Goal: Task Accomplishment & Management: Complete application form

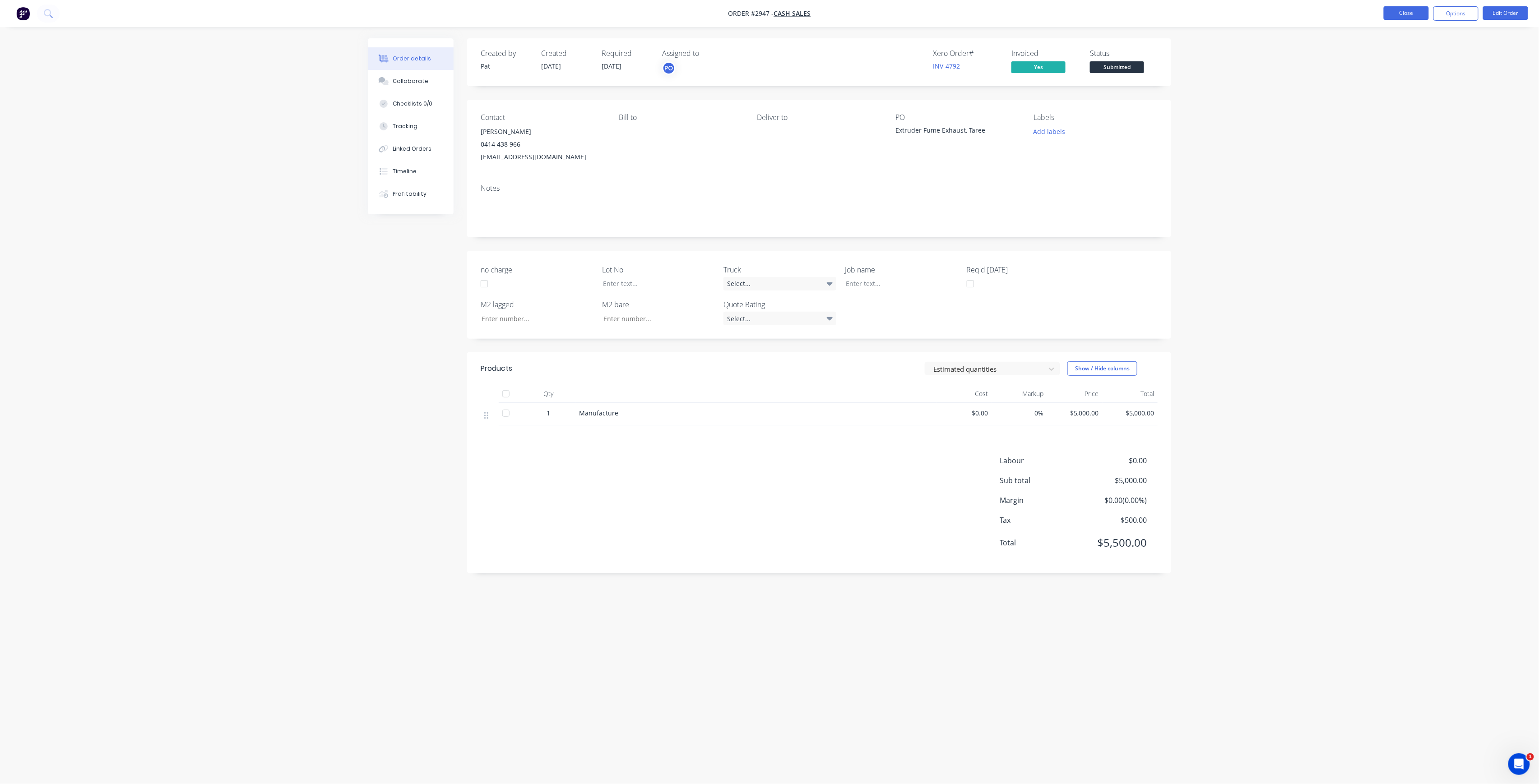
click at [1394, 14] on button "Close" at bounding box center [1406, 13] width 45 height 14
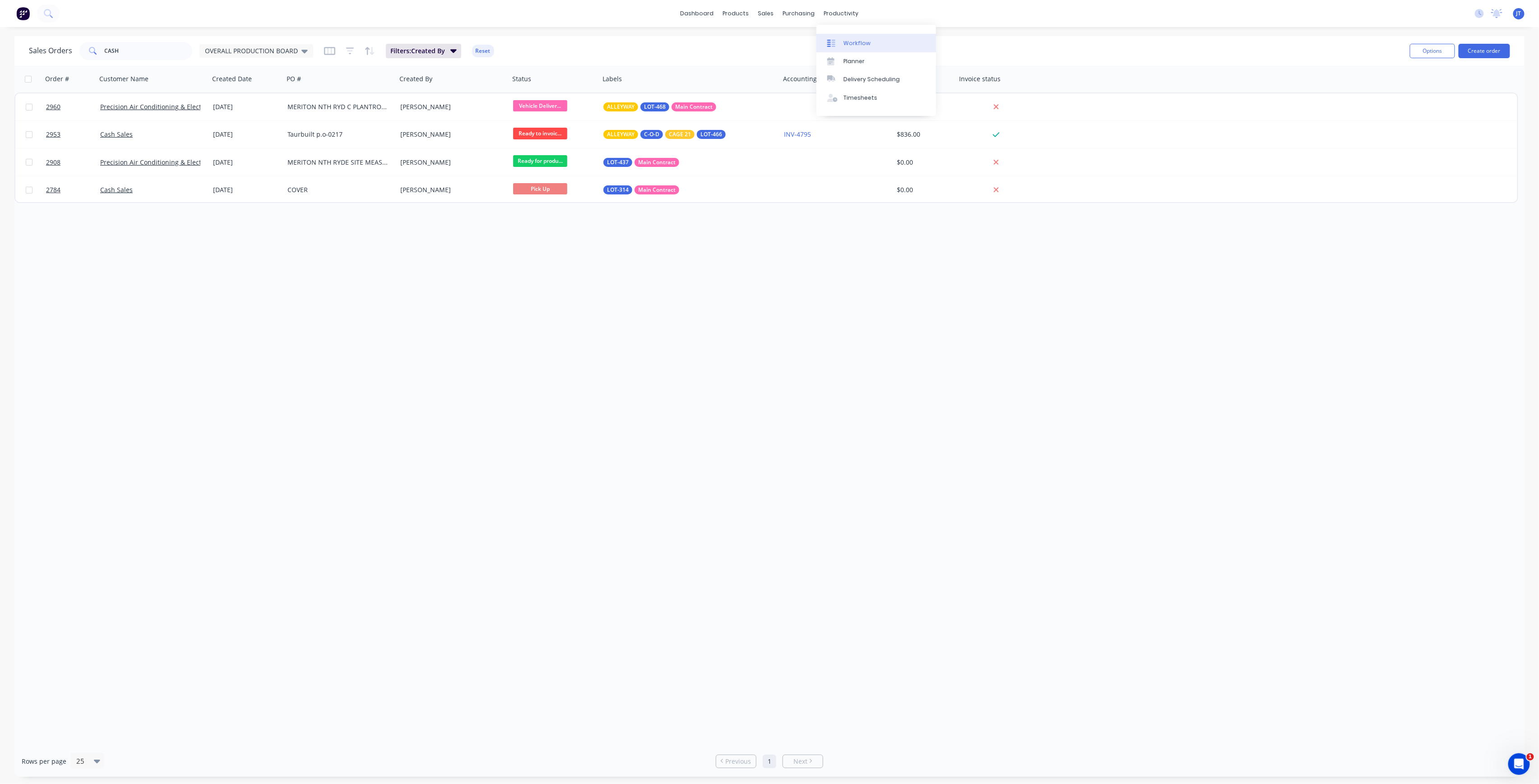
click at [849, 36] on link "Workflow" at bounding box center [876, 43] width 119 height 18
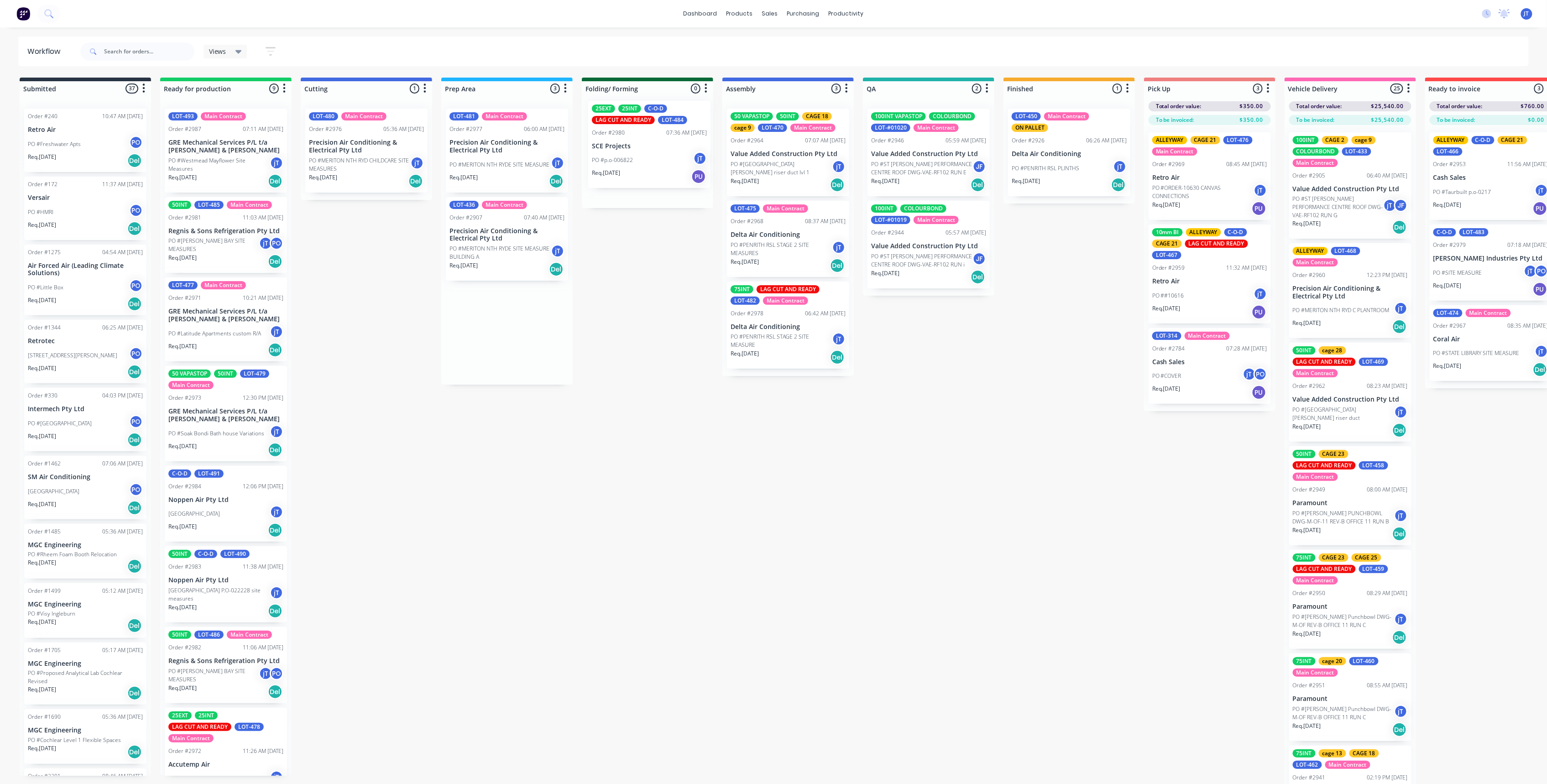
drag, startPoint x: 514, startPoint y: 259, endPoint x: 656, endPoint y: 159, distance: 173.7
click at [656, 159] on div "Submitted 37 Summaries Total order value Invoiced to date To be invoiced Order …" at bounding box center [886, 438] width 1786 height 722
click at [797, 44] on div "Sales Orders" at bounding box center [804, 44] width 37 height 8
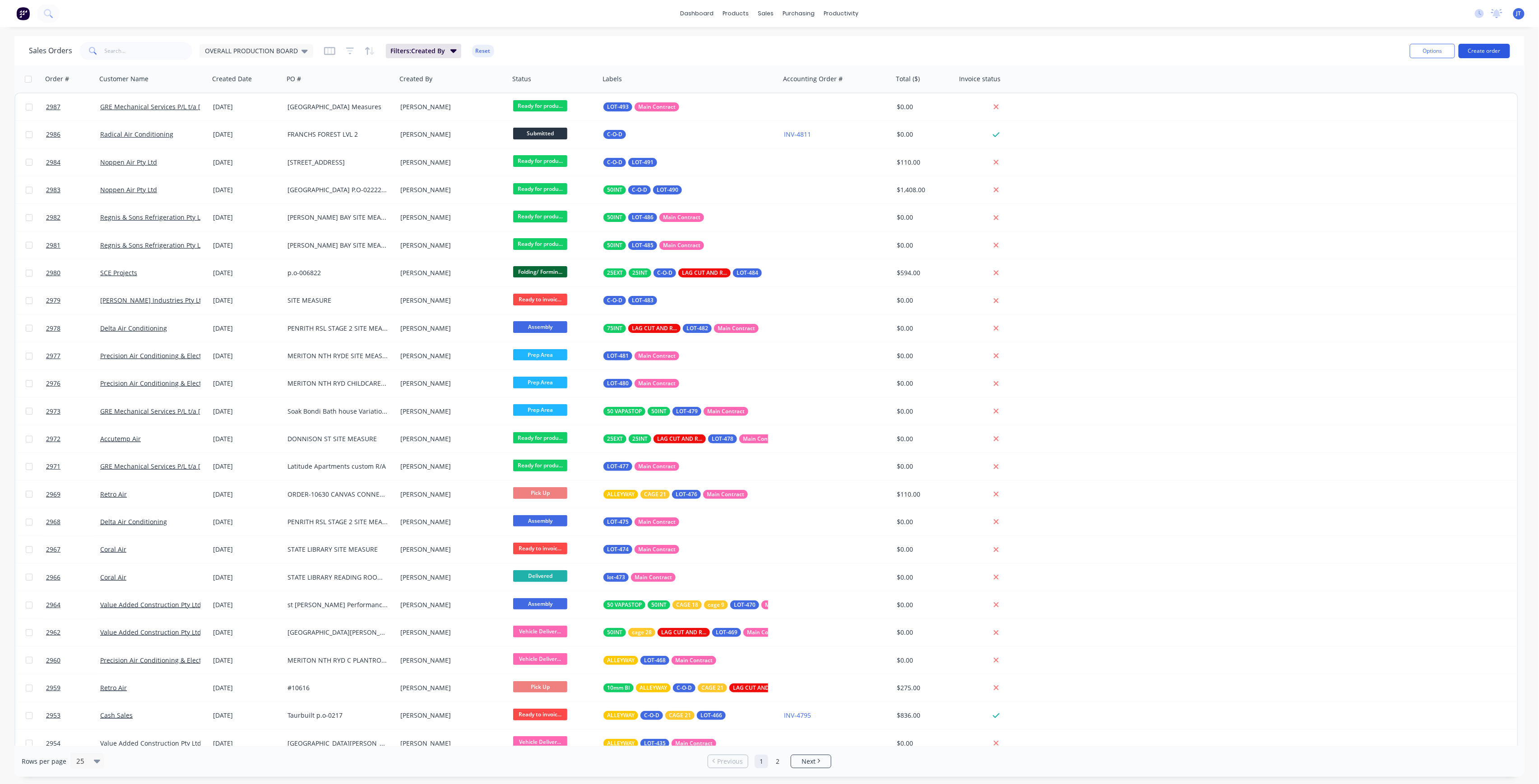
click at [1492, 53] on button "Create order" at bounding box center [1485, 51] width 51 height 14
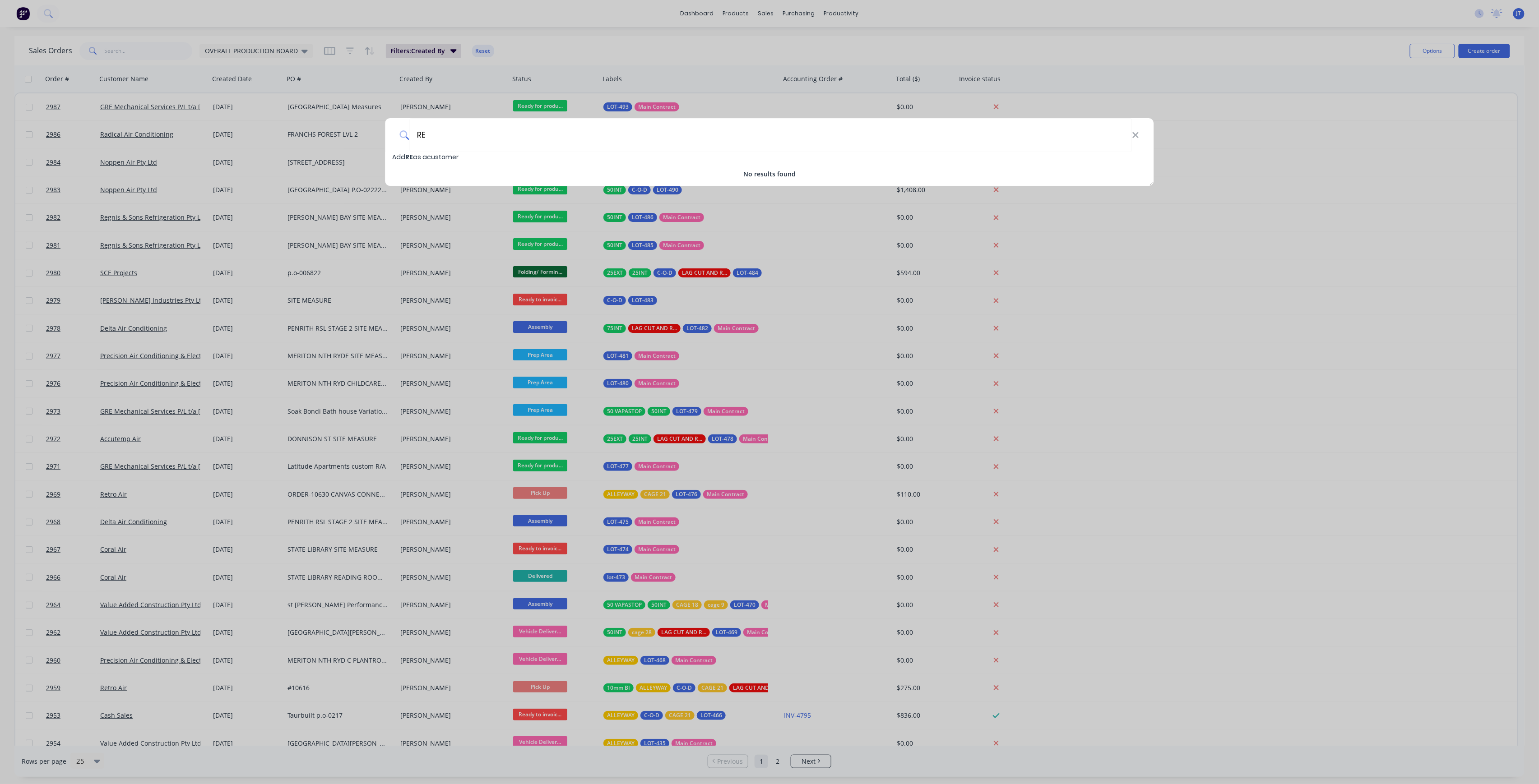
type input "R"
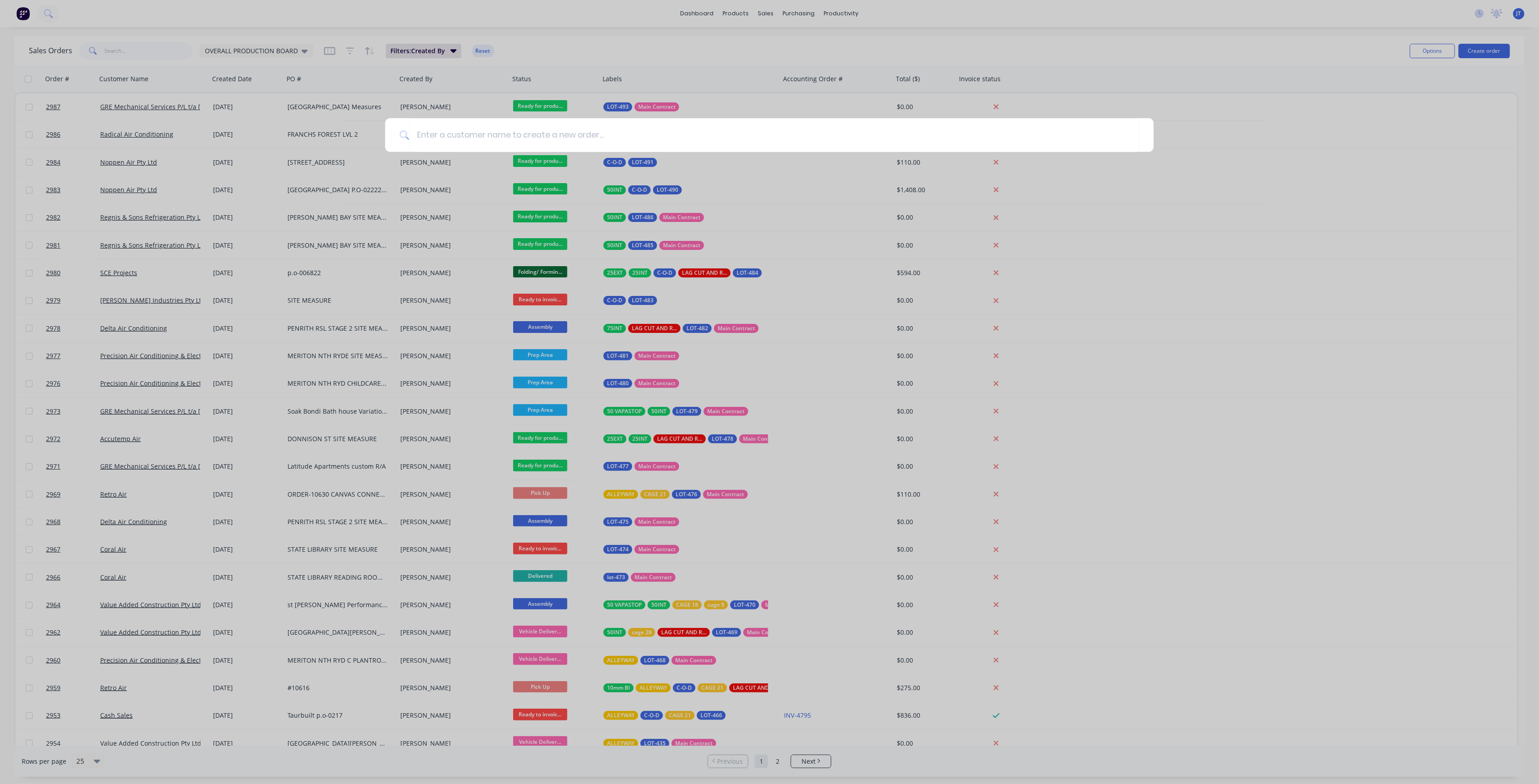
click at [1169, 66] on div at bounding box center [770, 392] width 1539 height 784
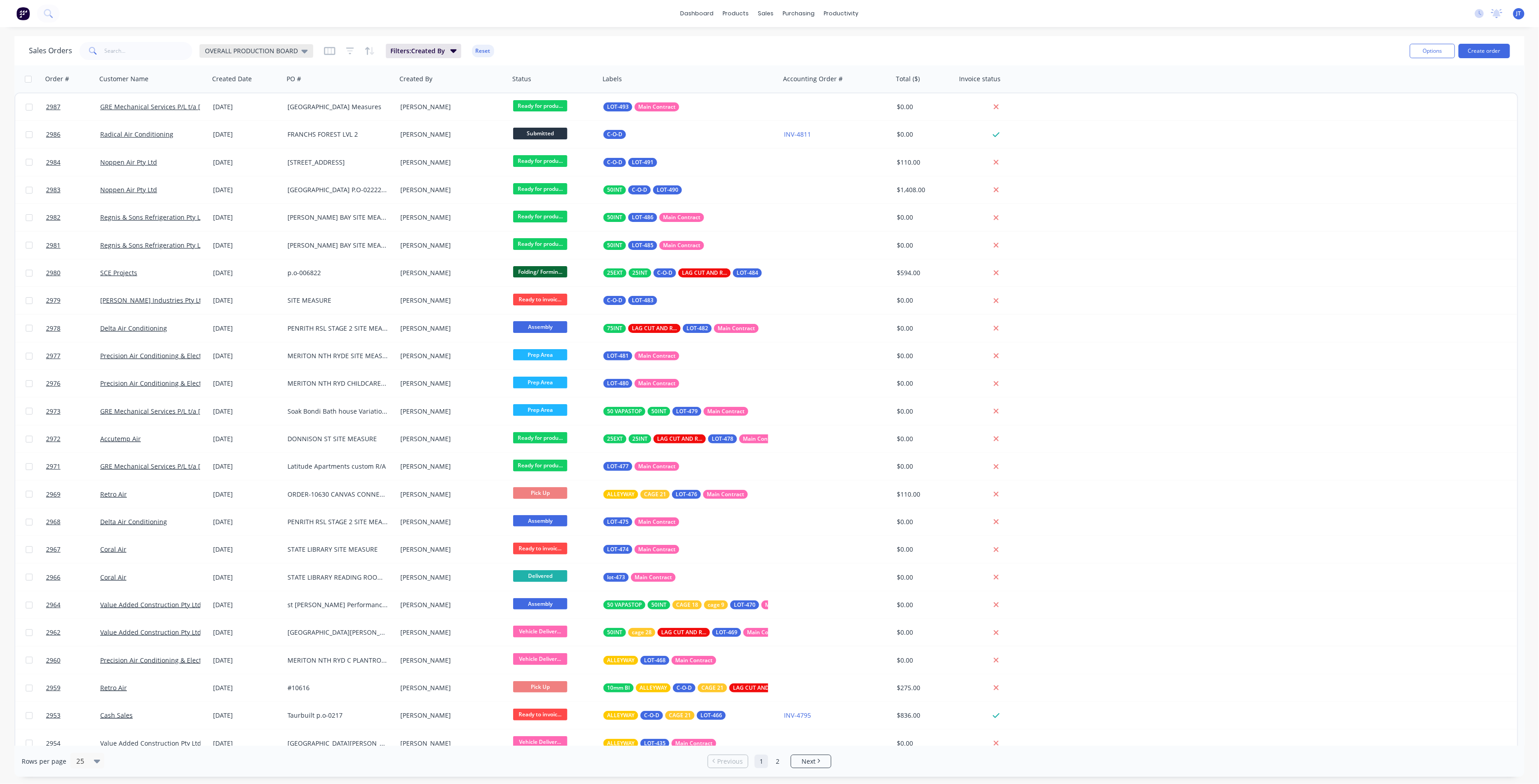
click at [230, 50] on span "OVERALL PRODUCTION BOARD" at bounding box center [252, 51] width 93 height 10
click at [219, 127] on button "None" at bounding box center [253, 127] width 103 height 10
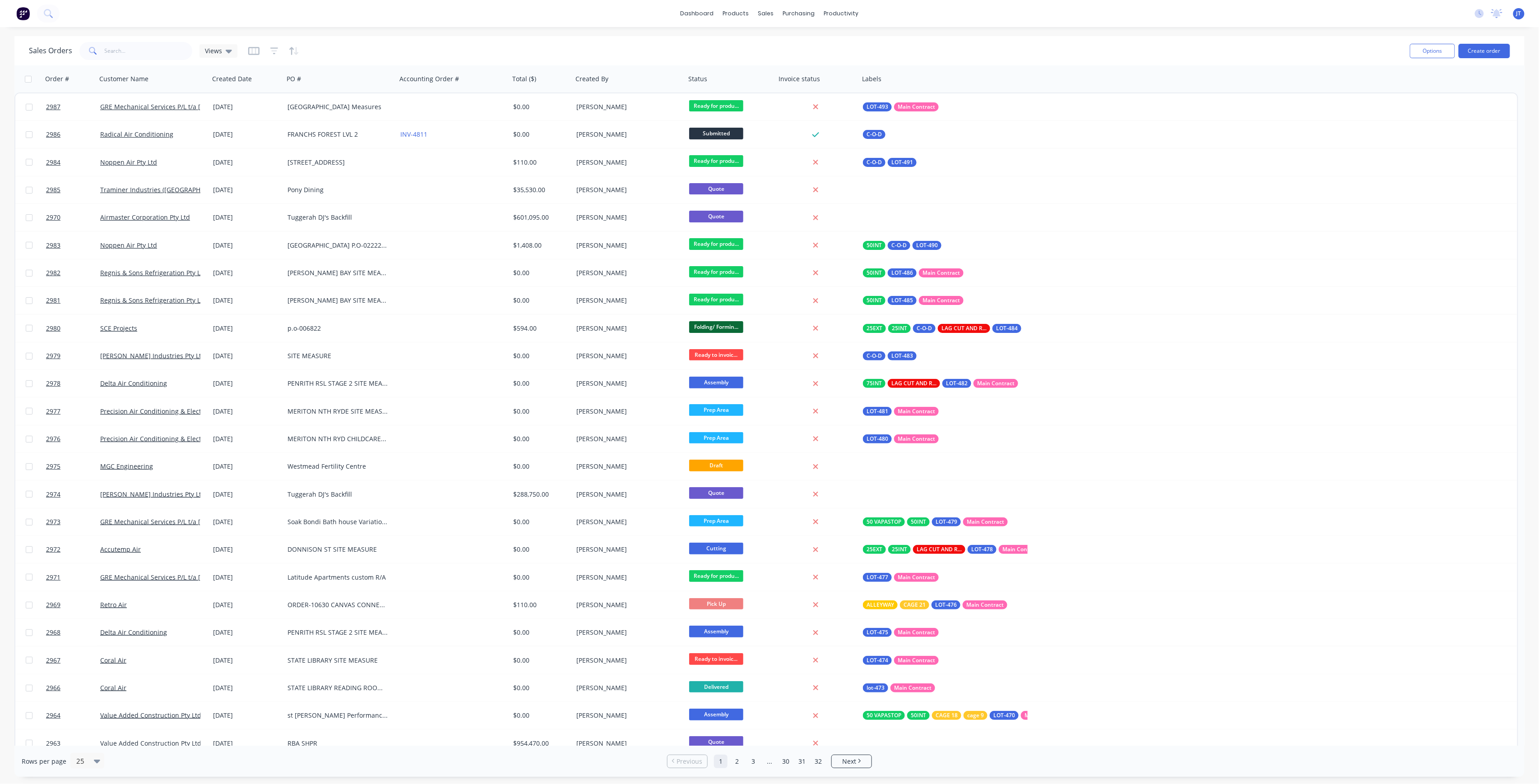
click at [160, 63] on div "Sales Orders Views Options Create order" at bounding box center [770, 50] width 1510 height 29
click at [158, 53] on input "text" at bounding box center [148, 51] width 88 height 18
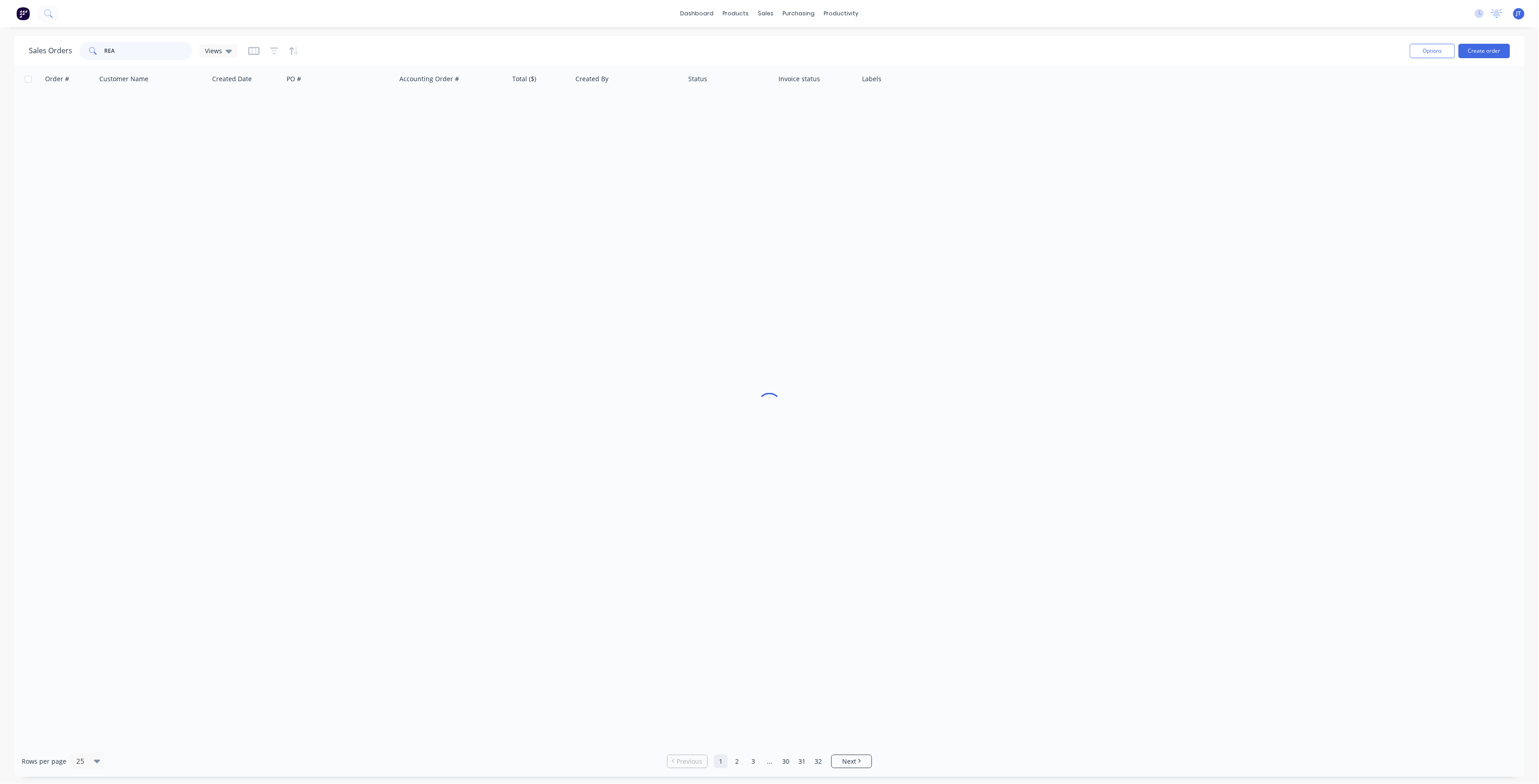
type input "REAL"
drag, startPoint x: 122, startPoint y: 53, endPoint x: 78, endPoint y: 58, distance: 44.3
click at [78, 58] on div "Sales Orders REAL Views" at bounding box center [133, 51] width 209 height 18
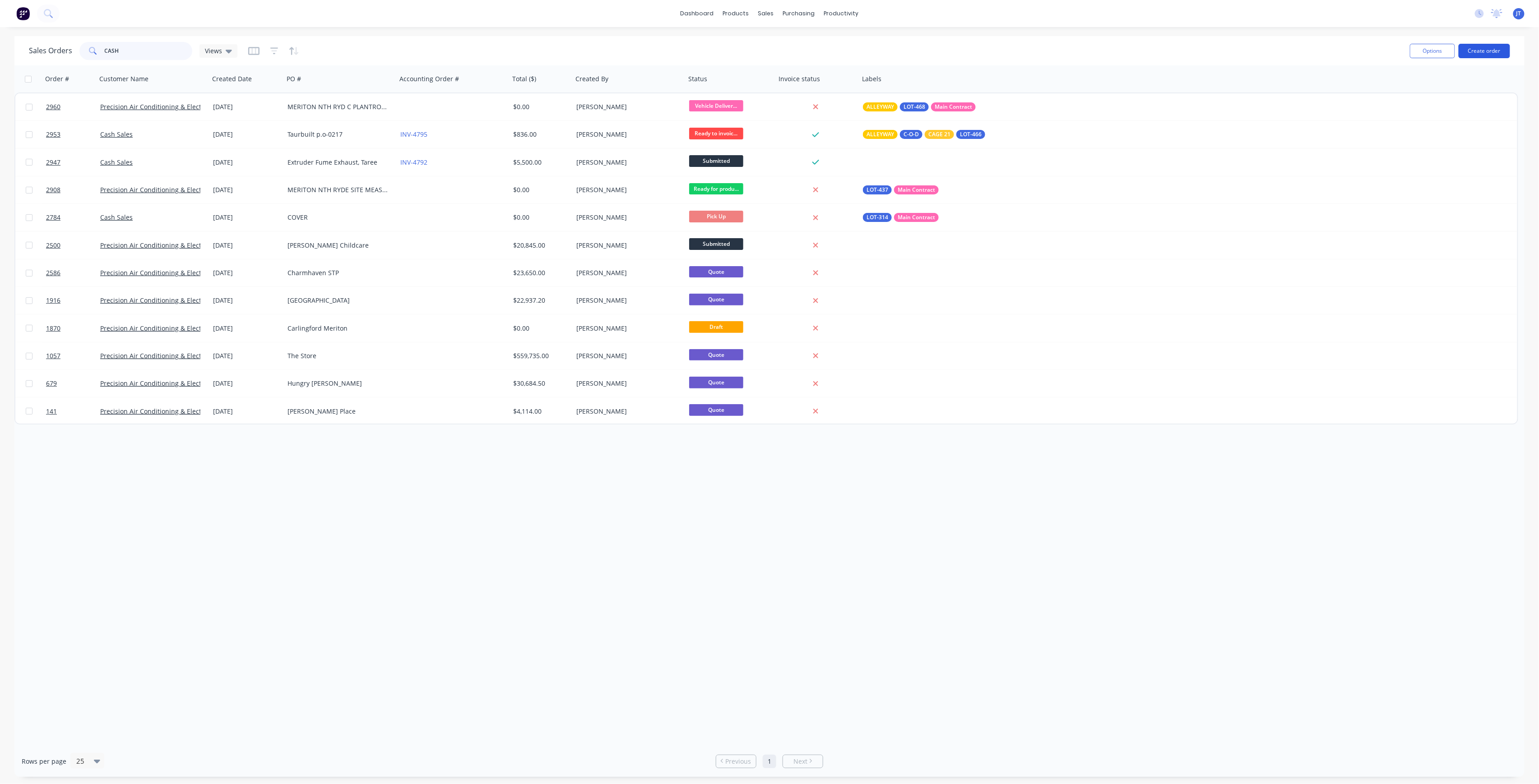
type input "CASH"
click at [1477, 49] on button "Create order" at bounding box center [1485, 51] width 51 height 14
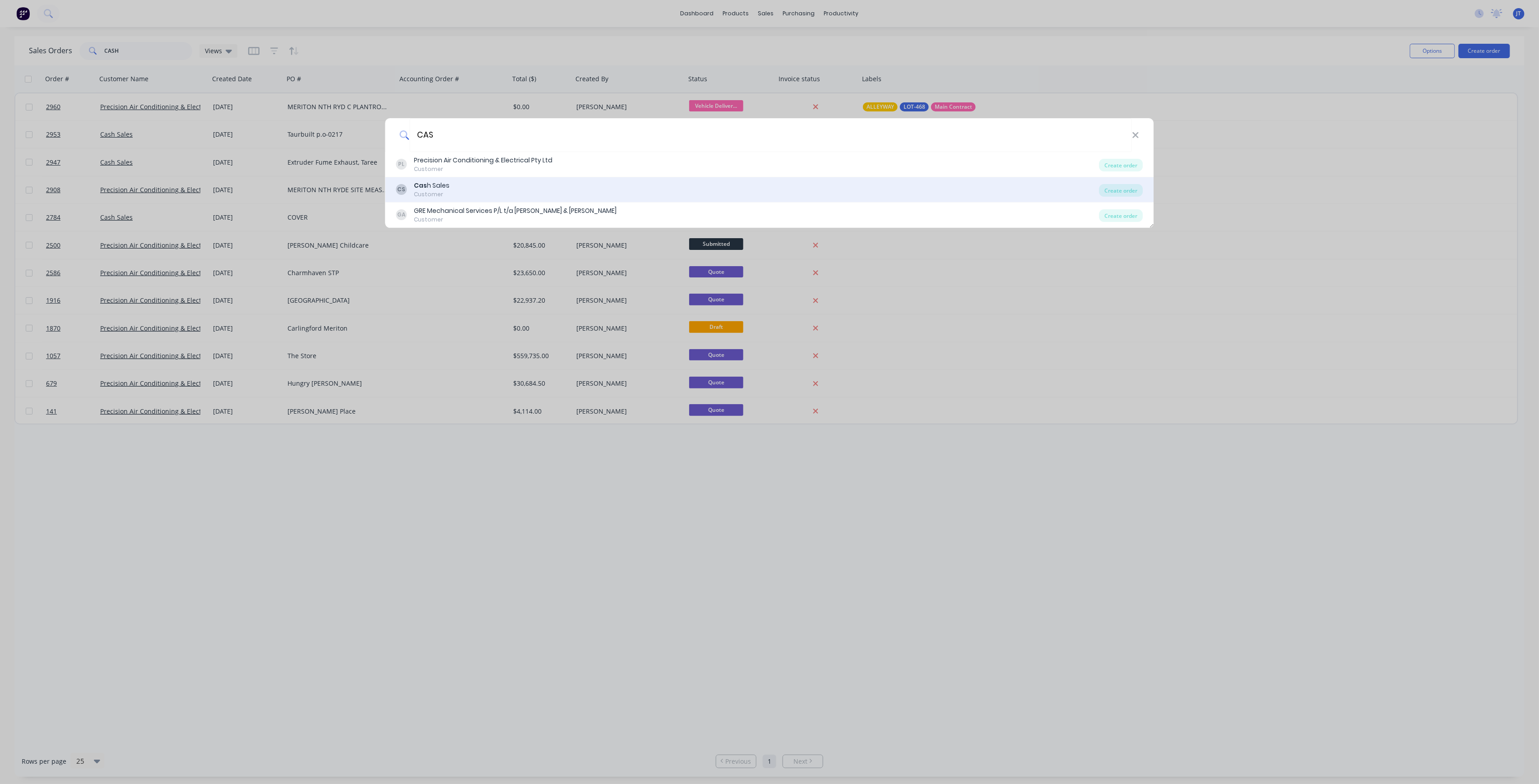
type input "CAS"
click at [490, 183] on div "CS Cas h Sales Customer" at bounding box center [747, 189] width 703 height 17
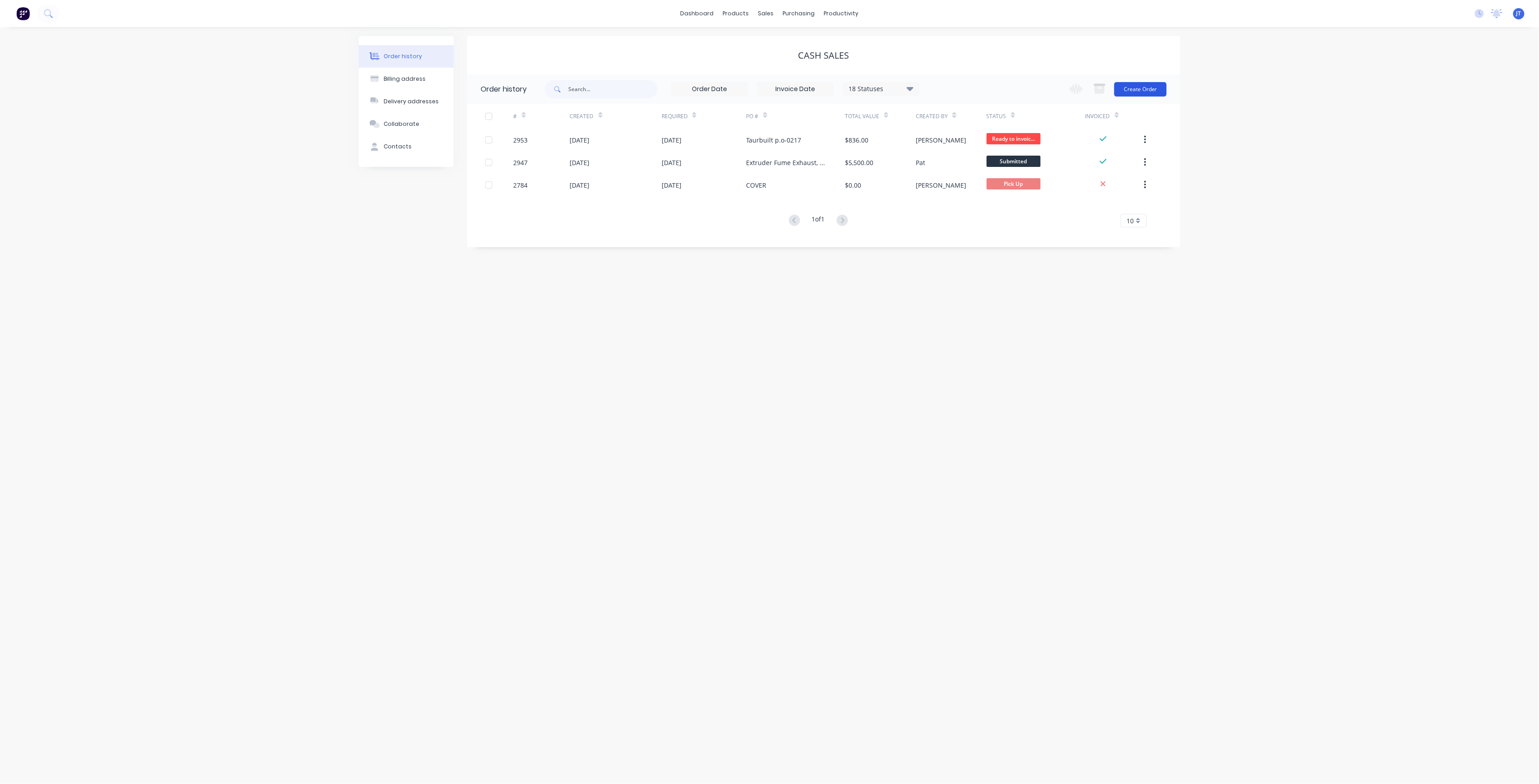
click at [1134, 87] on button "Create Order" at bounding box center [1141, 89] width 53 height 14
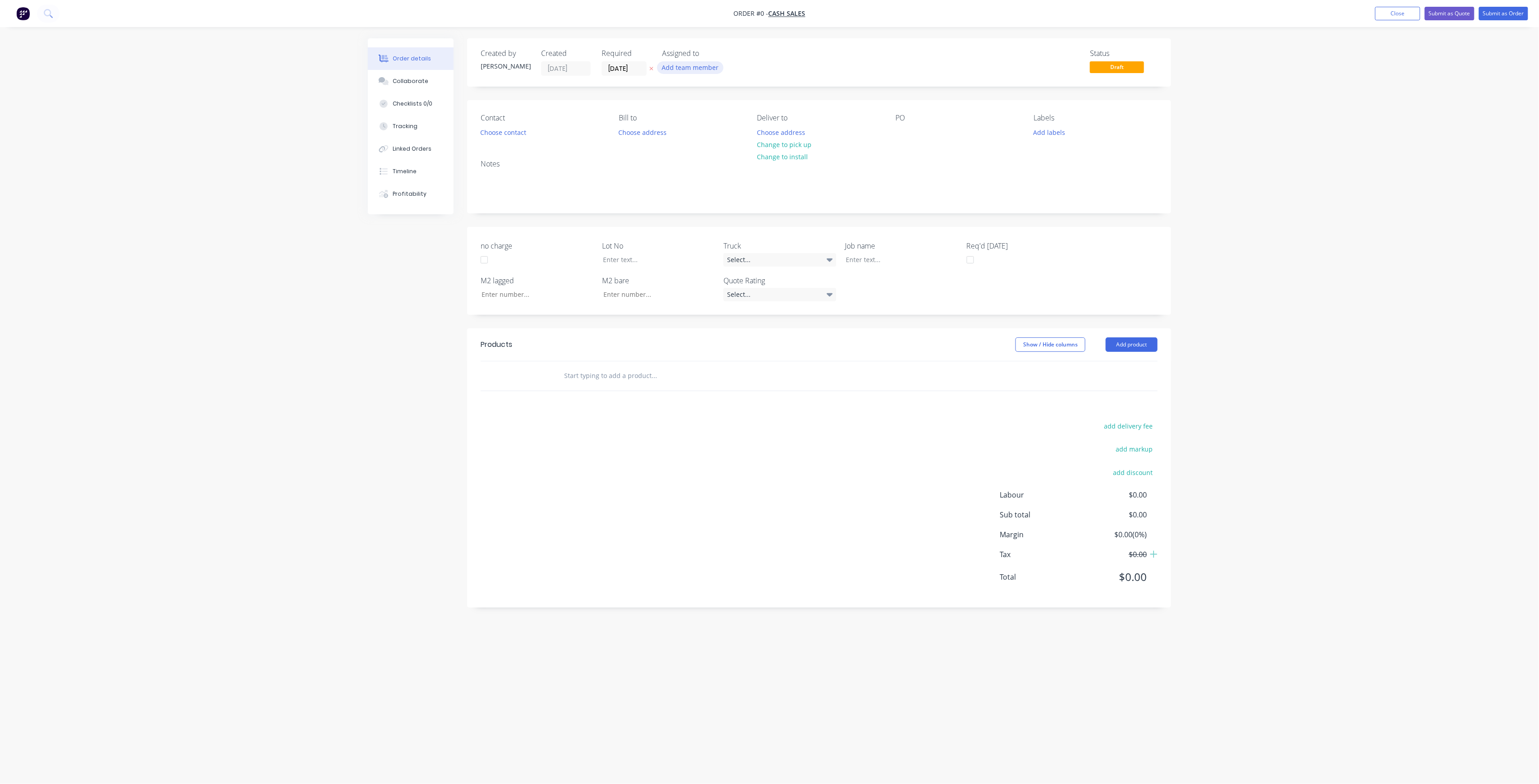
click at [683, 67] on button "Add team member" at bounding box center [690, 67] width 66 height 12
click at [717, 122] on div "[PERSON_NAME] (You)" at bounding box center [735, 118] width 90 height 10
click at [632, 69] on div "Creating draft order... Loading... Order details Collaborate Checklists 0/0 Tra…" at bounding box center [770, 374] width 821 height 673
click at [517, 134] on button "Choose contact" at bounding box center [503, 132] width 56 height 12
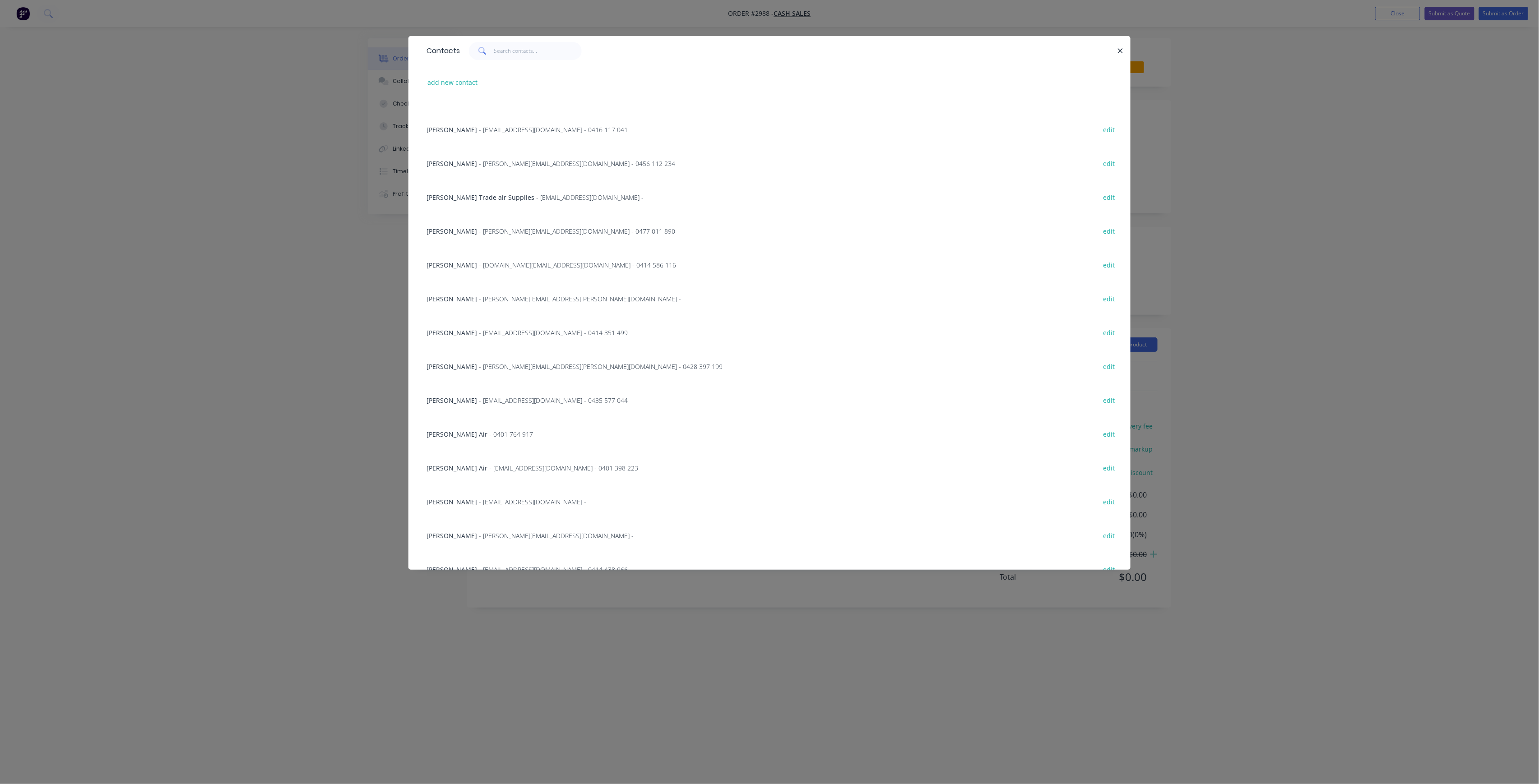
scroll to position [421, 0]
click at [488, 505] on span "- [EMAIL_ADDRESS][DOMAIN_NAME] - 0414 438 966" at bounding box center [553, 508] width 149 height 8
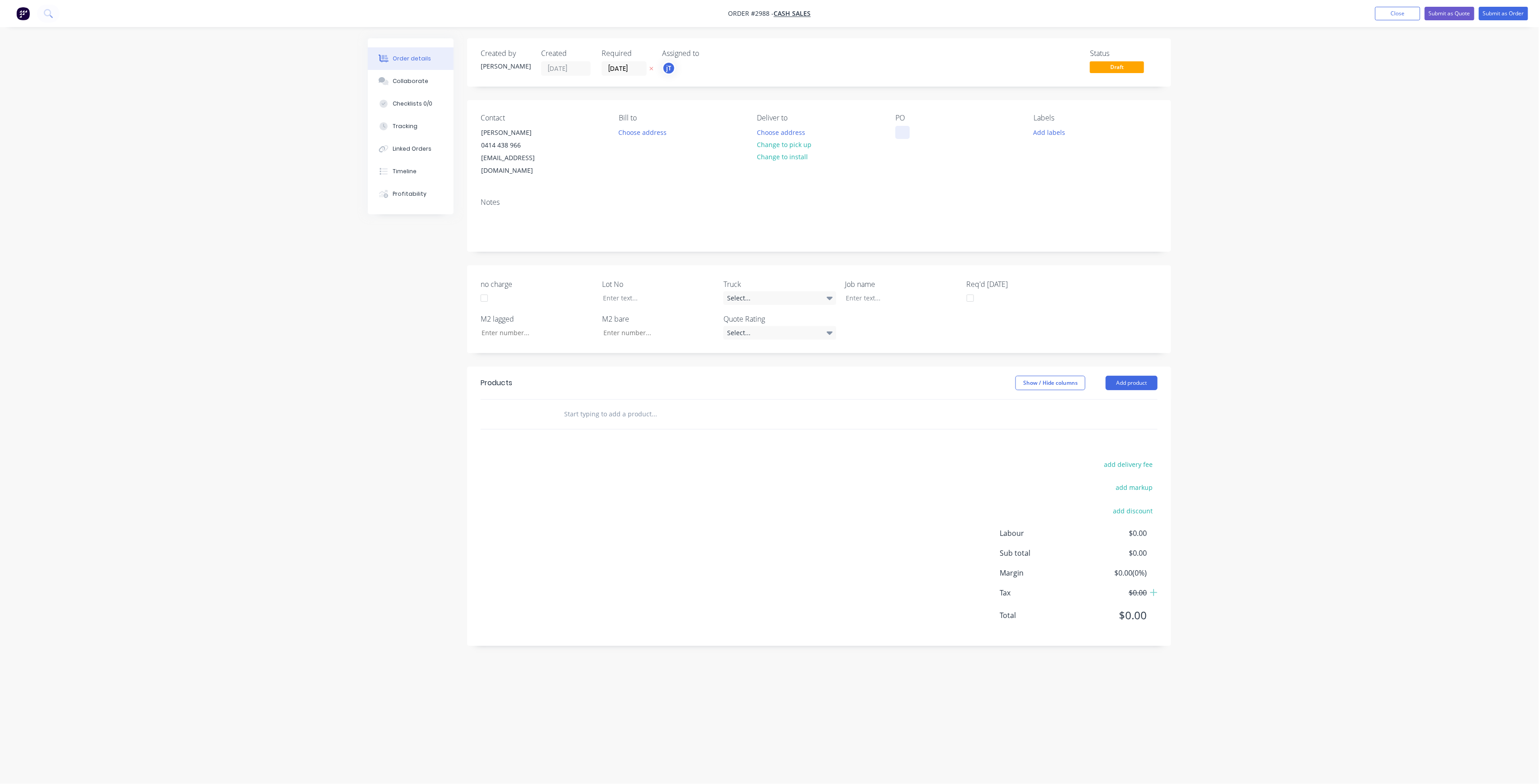
click at [903, 136] on div at bounding box center [903, 133] width 14 height 13
click at [909, 132] on div at bounding box center [903, 133] width 14 height 13
click at [1042, 136] on button "Add labels" at bounding box center [1049, 132] width 41 height 12
click at [1083, 152] on input "text" at bounding box center [1109, 159] width 94 height 18
click at [1071, 215] on div "LOT-494" at bounding box center [1072, 213] width 29 height 10
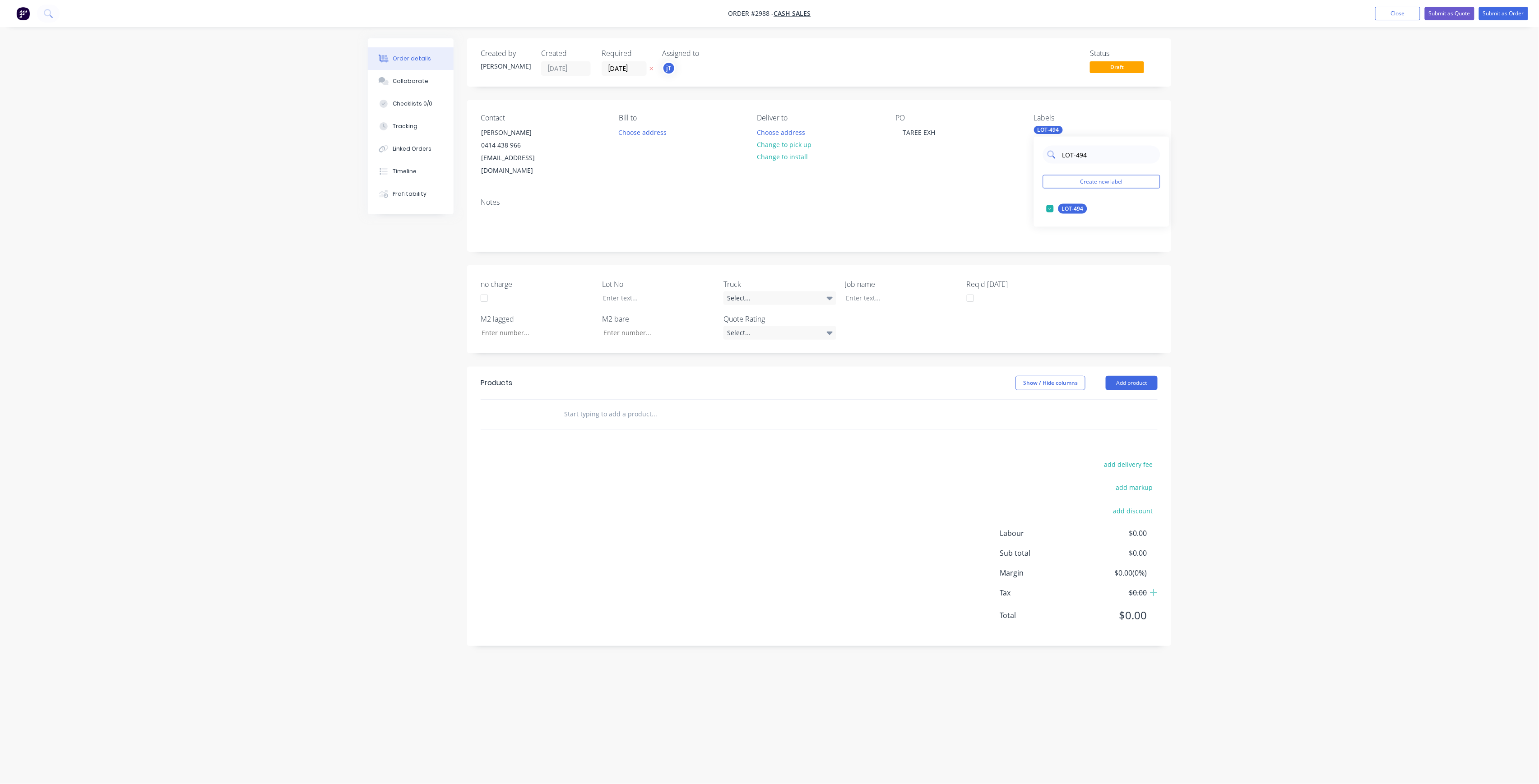
drag, startPoint x: 1093, startPoint y: 156, endPoint x: 1060, endPoint y: 159, distance: 33.1
click at [1062, 159] on input "LOT-494" at bounding box center [1109, 155] width 94 height 18
type input "MAIN"
click at [1083, 207] on div "Main Contract" at bounding box center [1080, 208] width 45 height 10
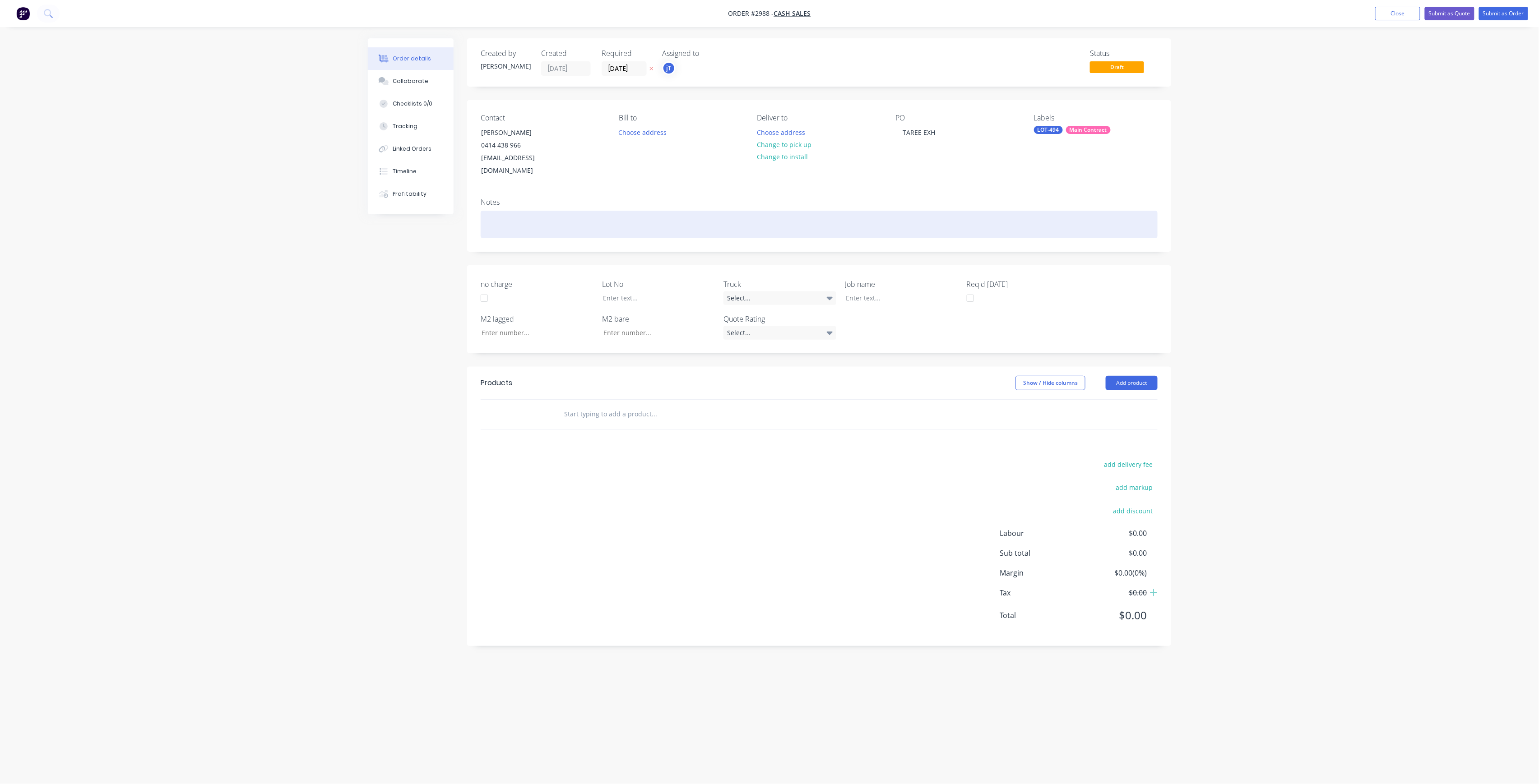
click at [781, 213] on div at bounding box center [819, 225] width 677 height 27
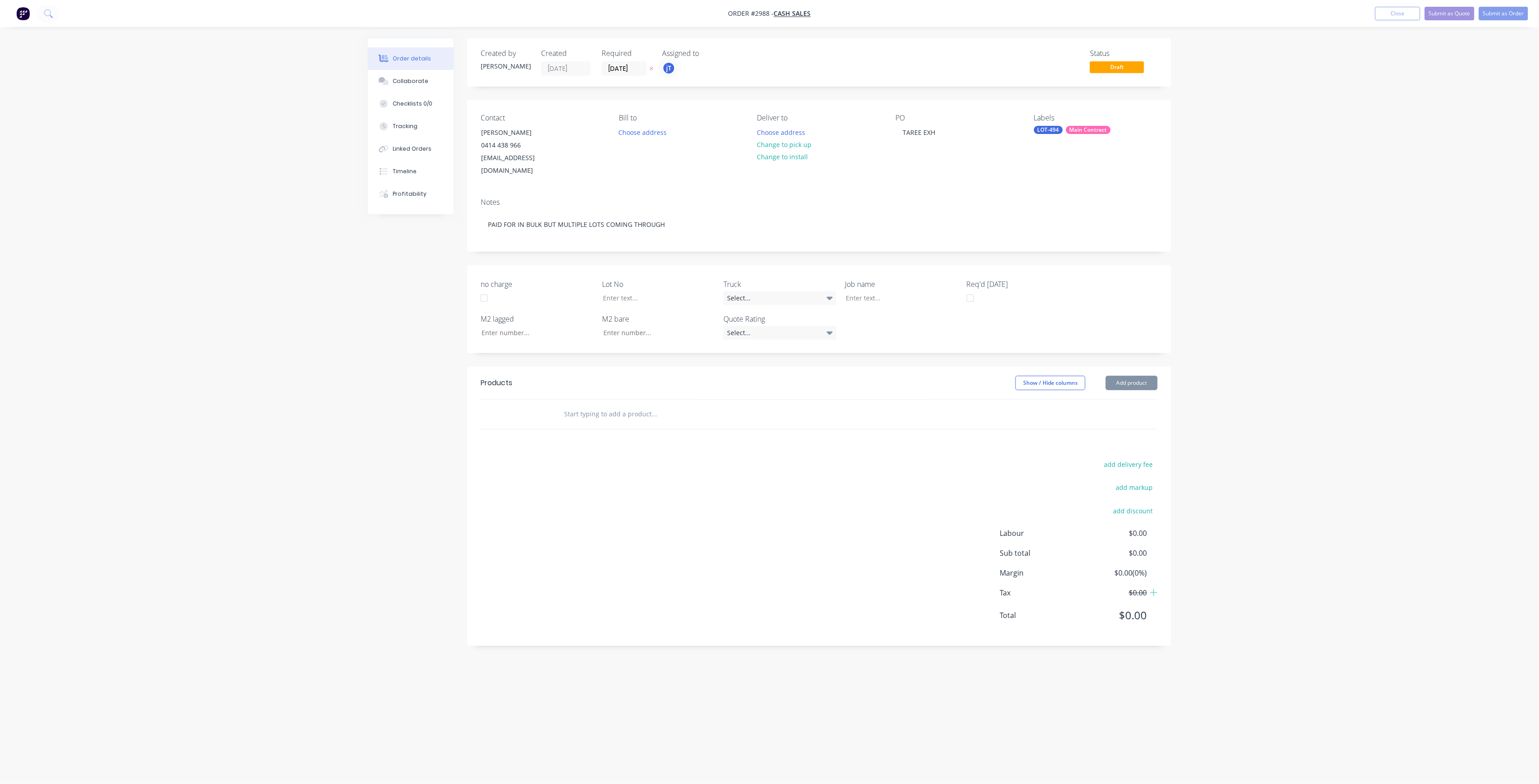
click at [632, 408] on input "text" at bounding box center [654, 414] width 180 height 18
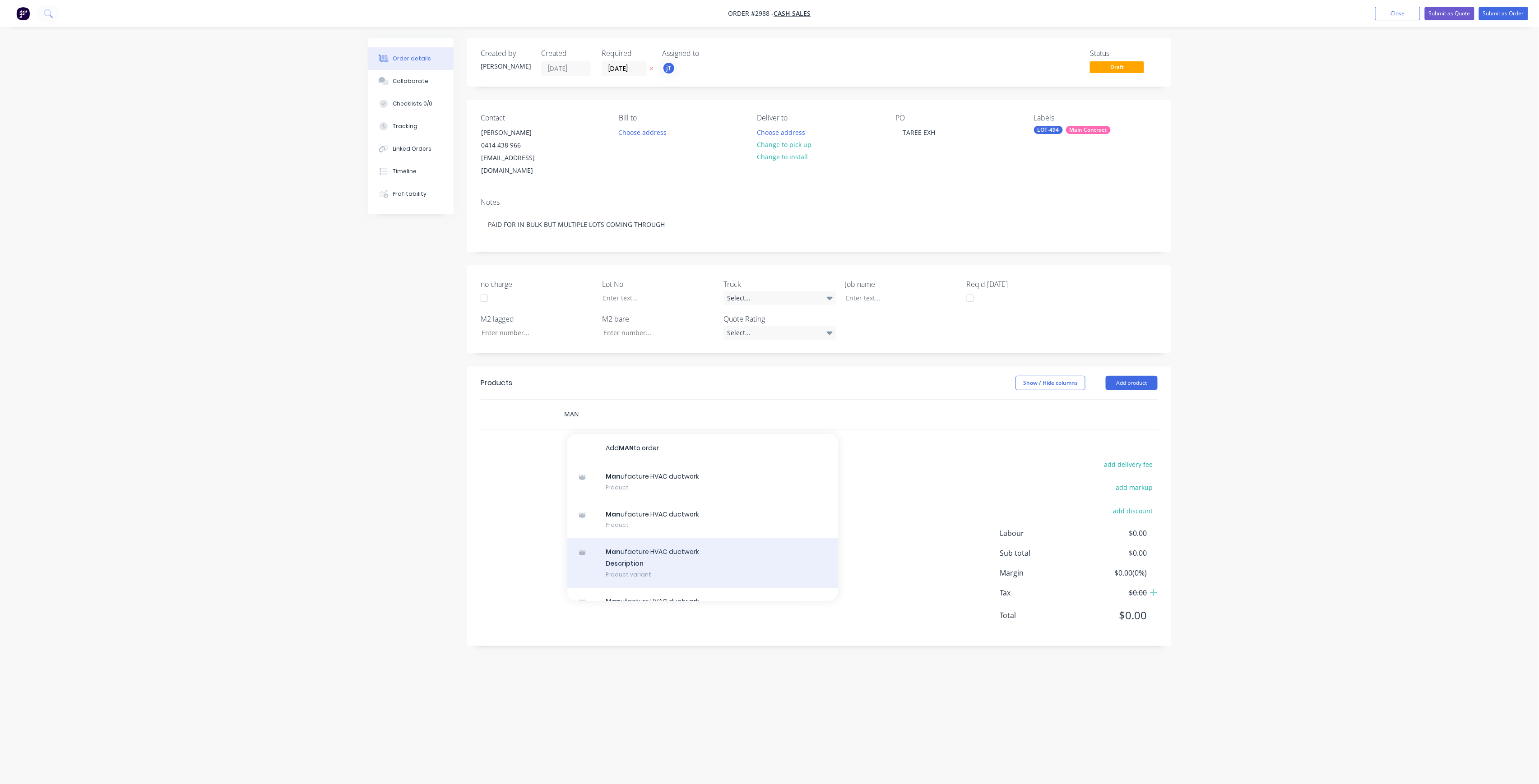
type input "MAN"
click at [622, 538] on div "Man ufacture HVAC ductwork Description Product variant" at bounding box center [703, 562] width 271 height 50
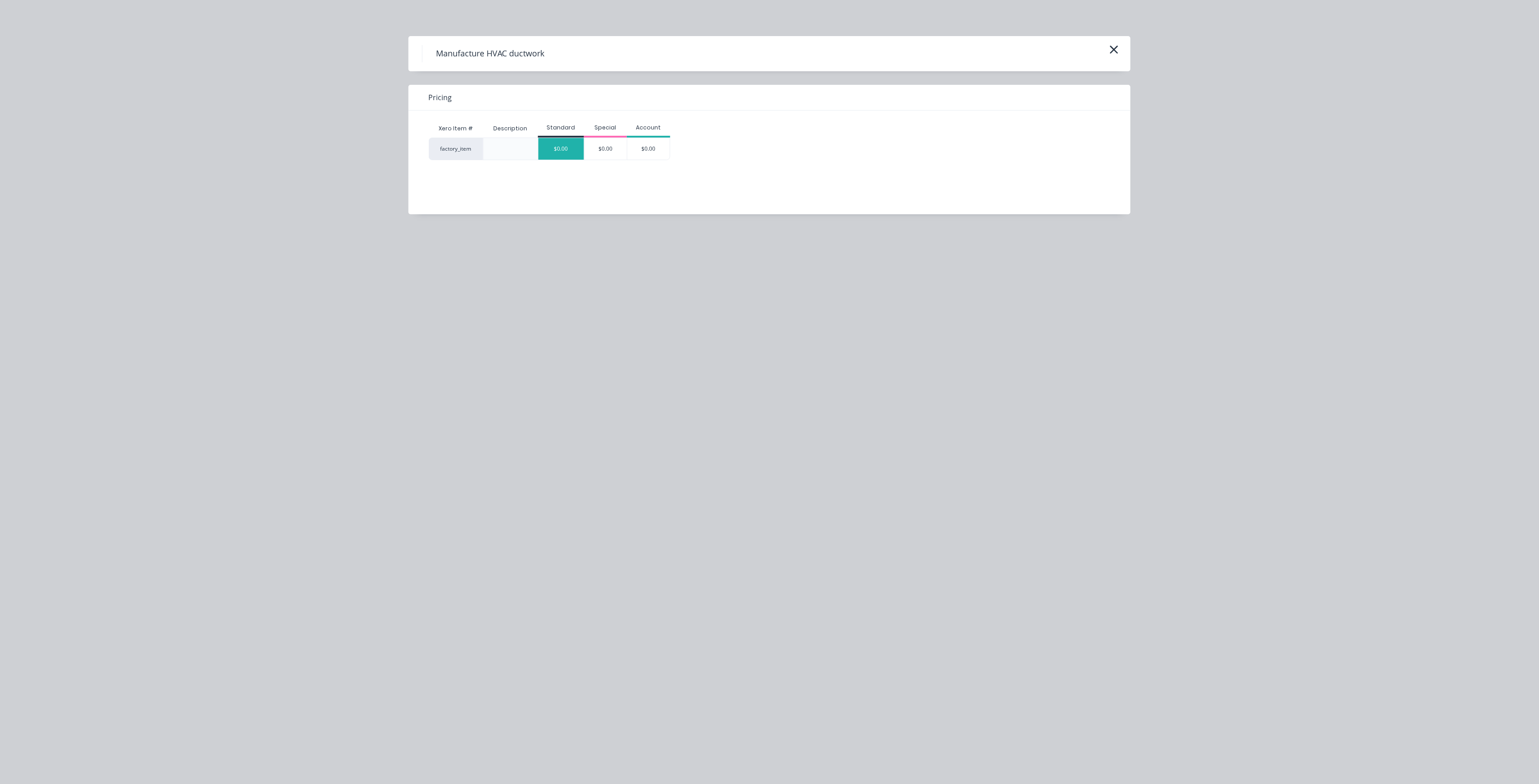
click at [553, 152] on div "$0.00" at bounding box center [561, 149] width 45 height 21
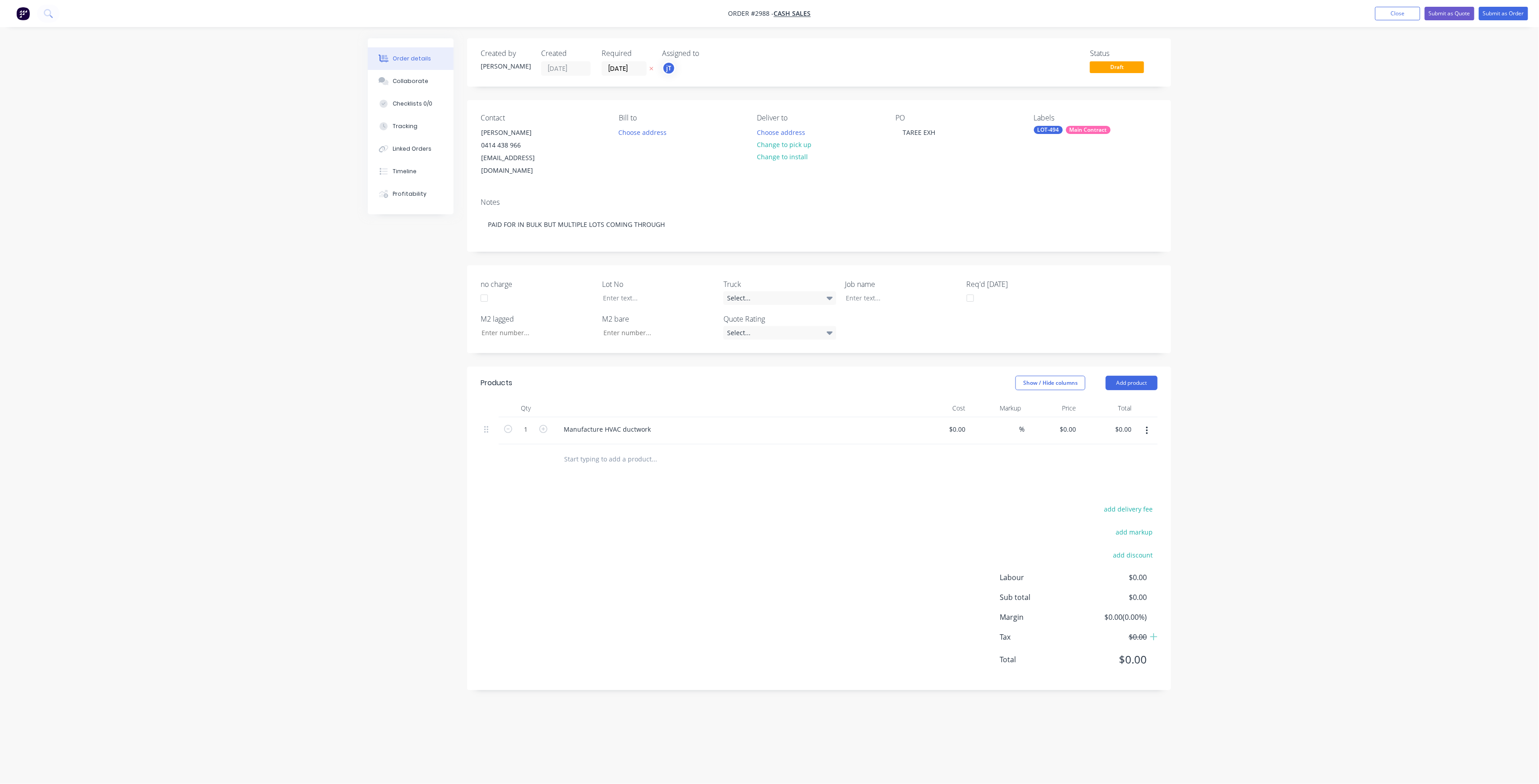
click at [1114, 76] on div "Created by [PERSON_NAME] Created [DATE] Required [DATE] Assigned to jT Status D…" at bounding box center [819, 62] width 704 height 48
click at [1125, 70] on span "Draft" at bounding box center [1117, 67] width 54 height 11
click at [1513, 17] on button "Submit as Order" at bounding box center [1504, 13] width 49 height 14
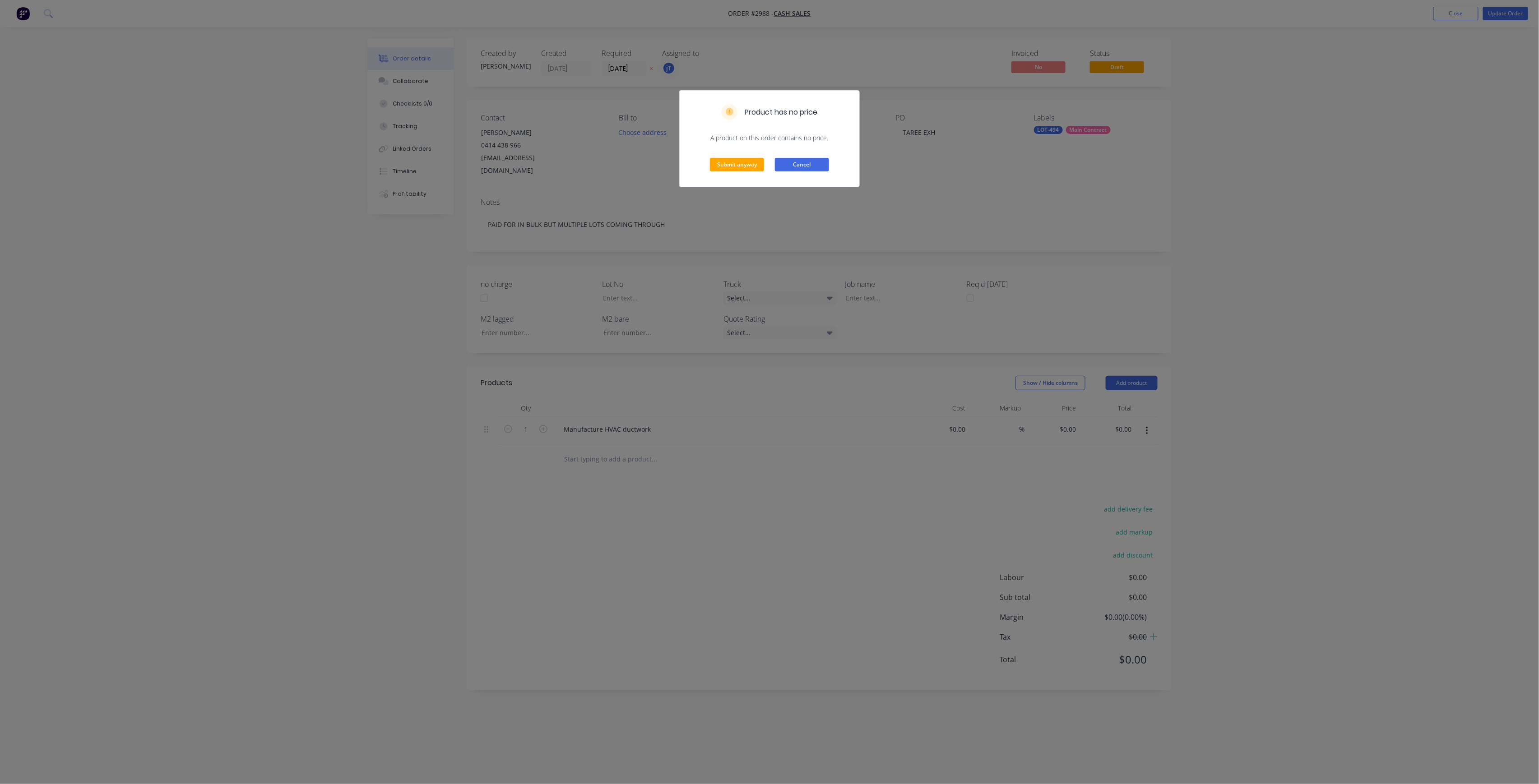
click at [778, 159] on button "Cancel" at bounding box center [802, 164] width 54 height 14
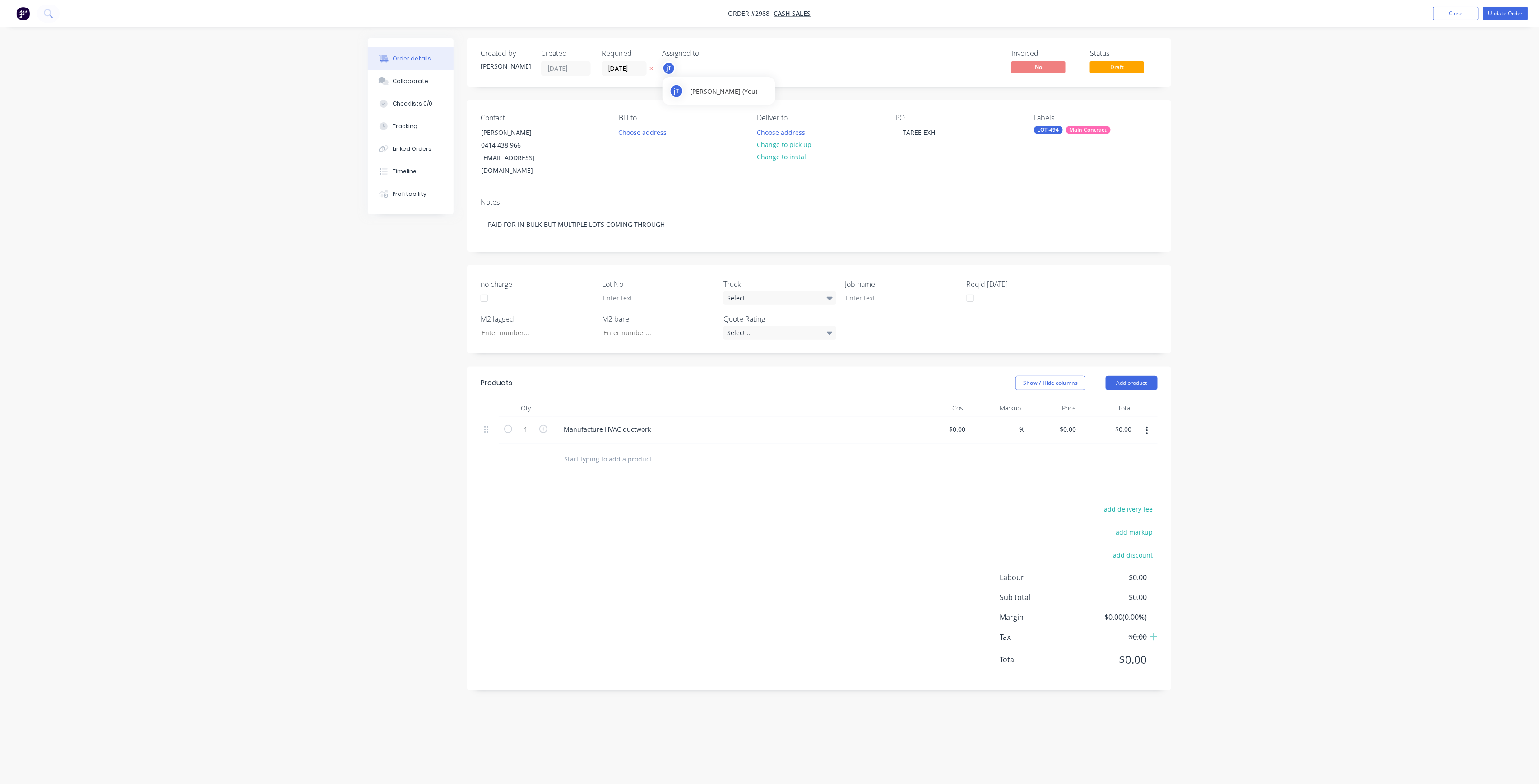
click at [667, 65] on div "jT" at bounding box center [669, 68] width 14 height 14
click at [710, 179] on div "[PERSON_NAME]" at bounding box center [735, 181] width 90 height 10
click at [1515, 17] on button "Update Order" at bounding box center [1506, 13] width 45 height 14
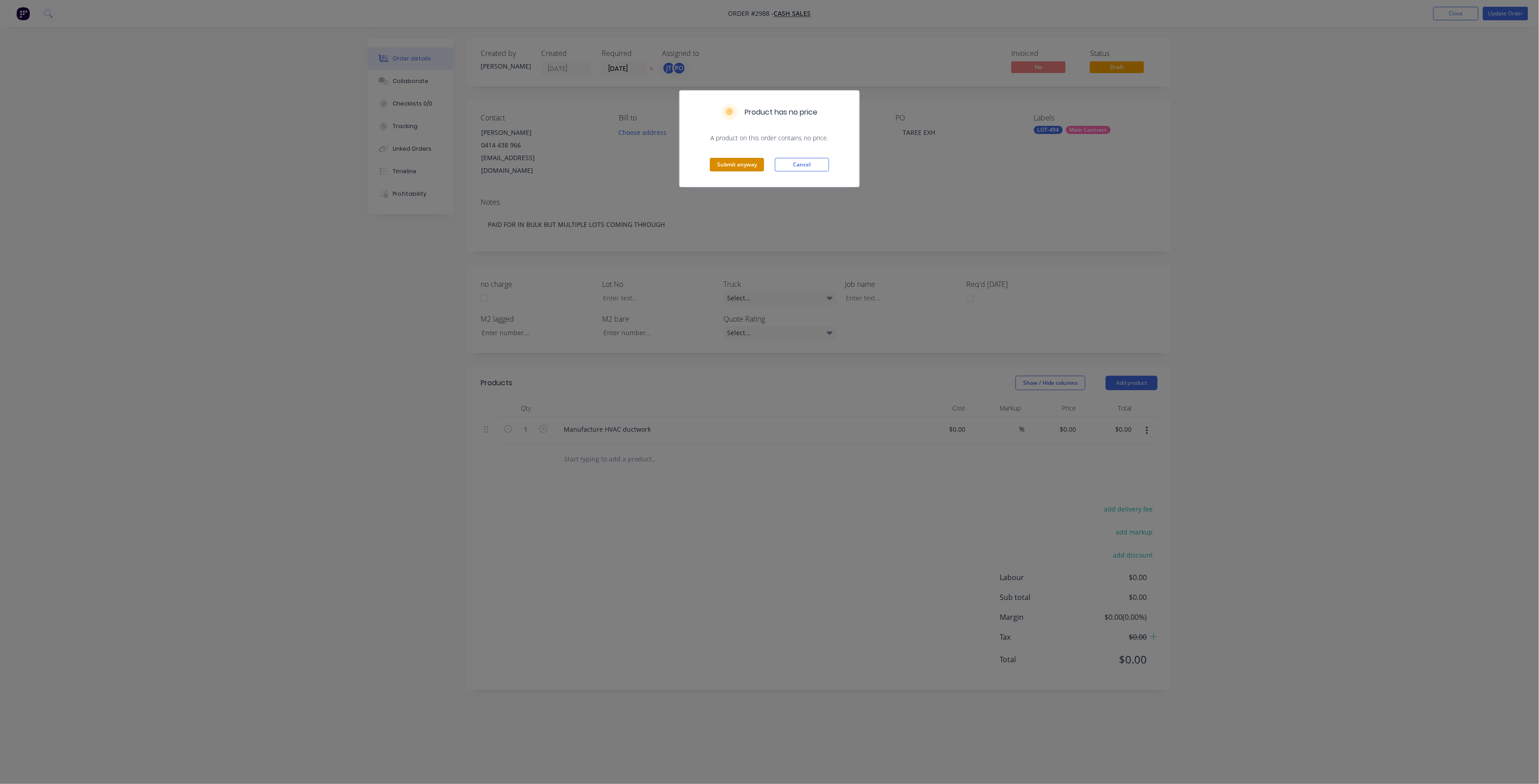
drag, startPoint x: 747, startPoint y: 165, endPoint x: 753, endPoint y: 163, distance: 6.3
click at [748, 165] on button "Submit anyway" at bounding box center [737, 164] width 54 height 14
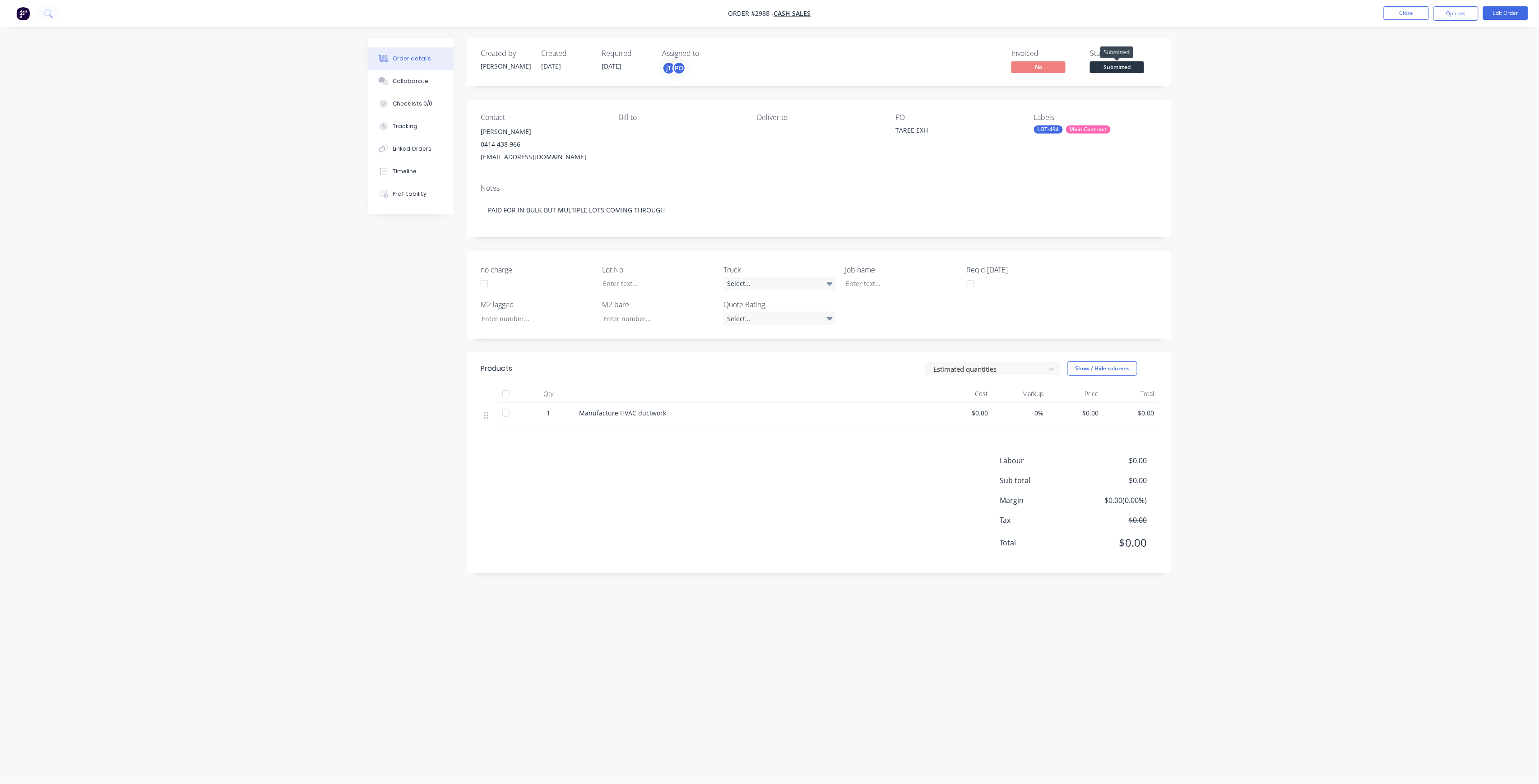
click at [1135, 71] on span "Submitted" at bounding box center [1117, 67] width 54 height 11
click at [1134, 78] on div "Created by [PERSON_NAME] Created [DATE] Required [DATE] Assigned to jT PO Invoi…" at bounding box center [819, 62] width 704 height 48
click at [1140, 69] on span "Submitted" at bounding box center [1117, 67] width 54 height 11
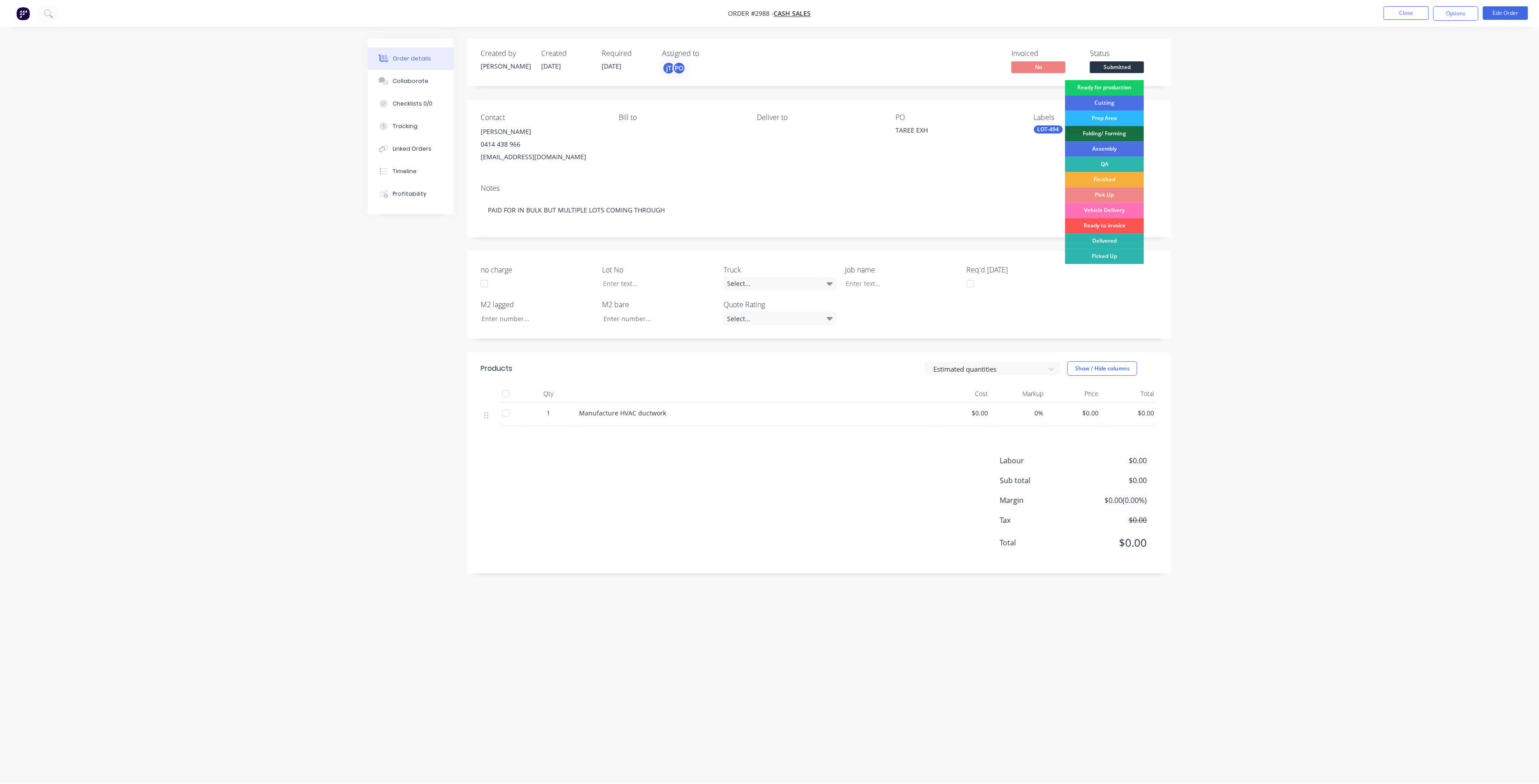
click at [1129, 90] on div "Ready for production" at bounding box center [1105, 88] width 79 height 16
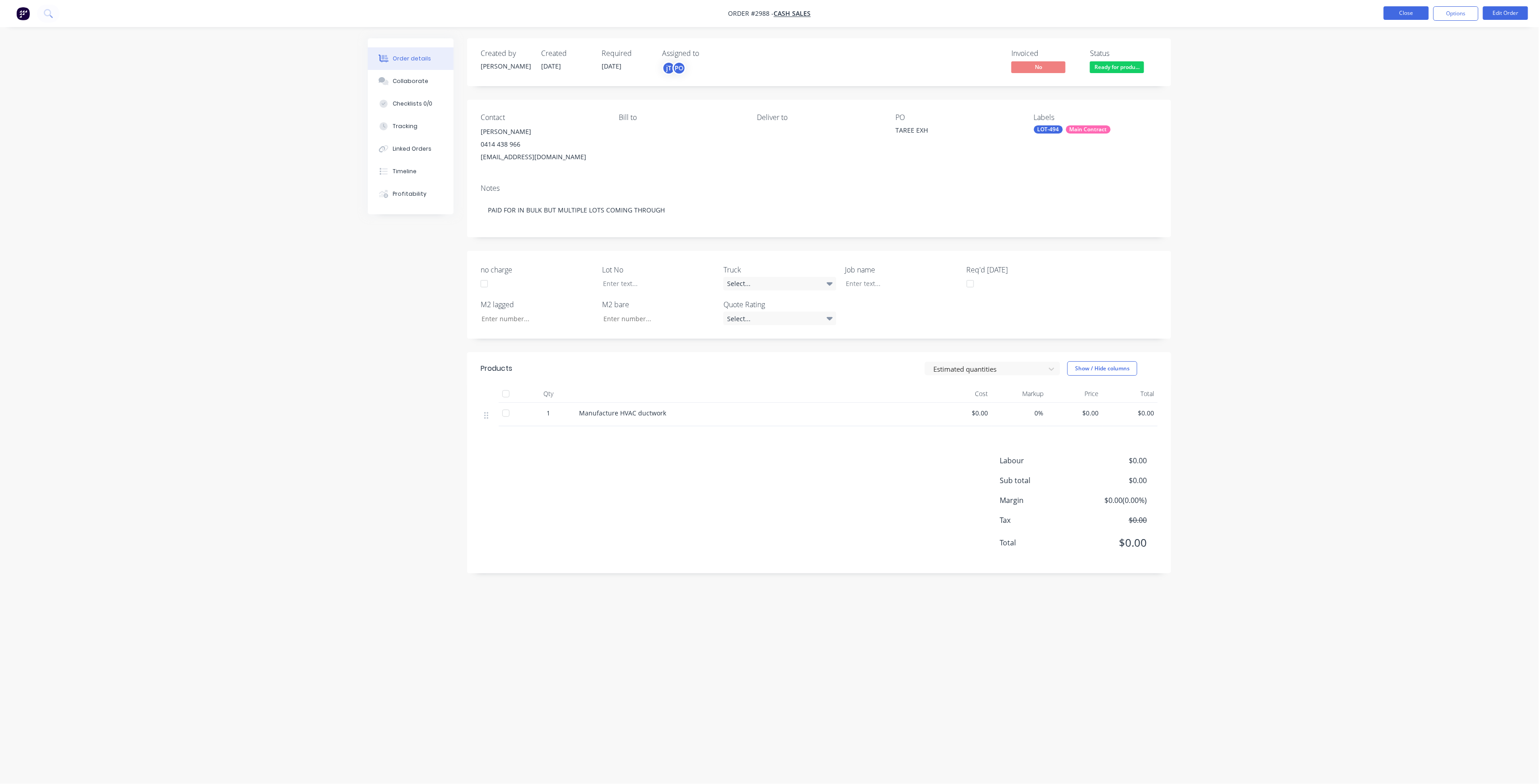
click at [1417, 14] on button "Close" at bounding box center [1406, 13] width 45 height 14
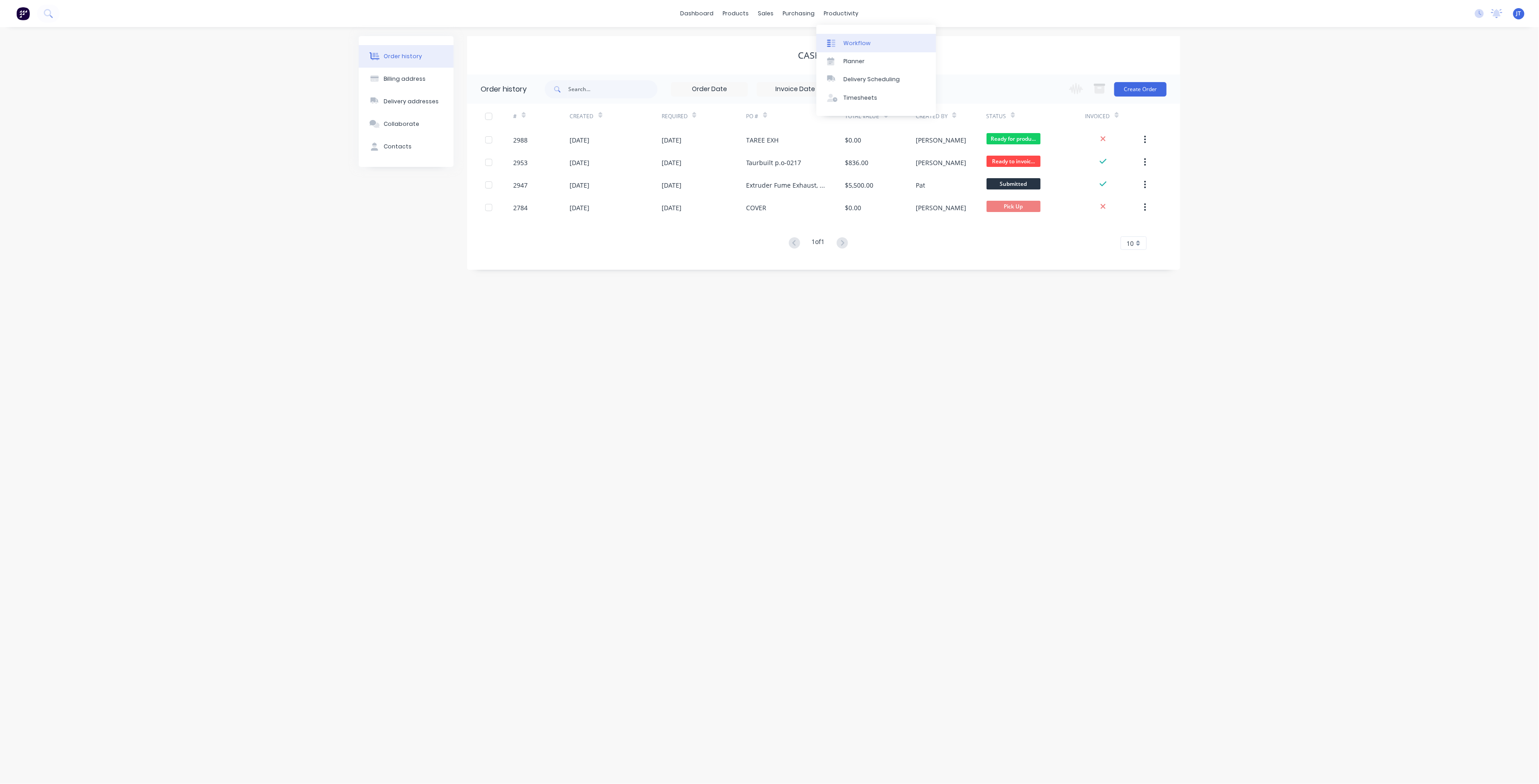
click at [880, 44] on link "Workflow" at bounding box center [876, 43] width 119 height 18
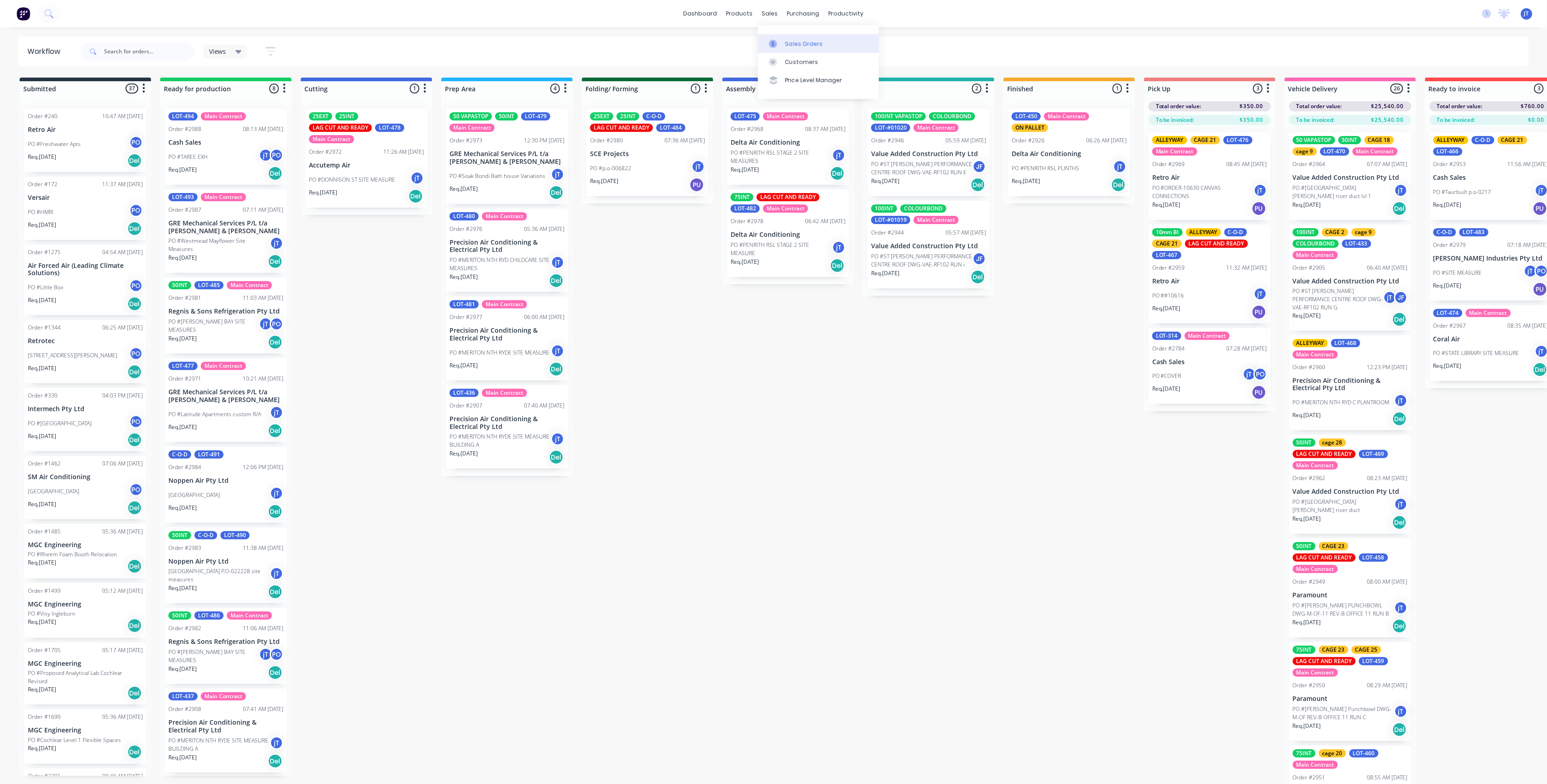
click at [800, 44] on div "Sales Orders" at bounding box center [804, 44] width 37 height 8
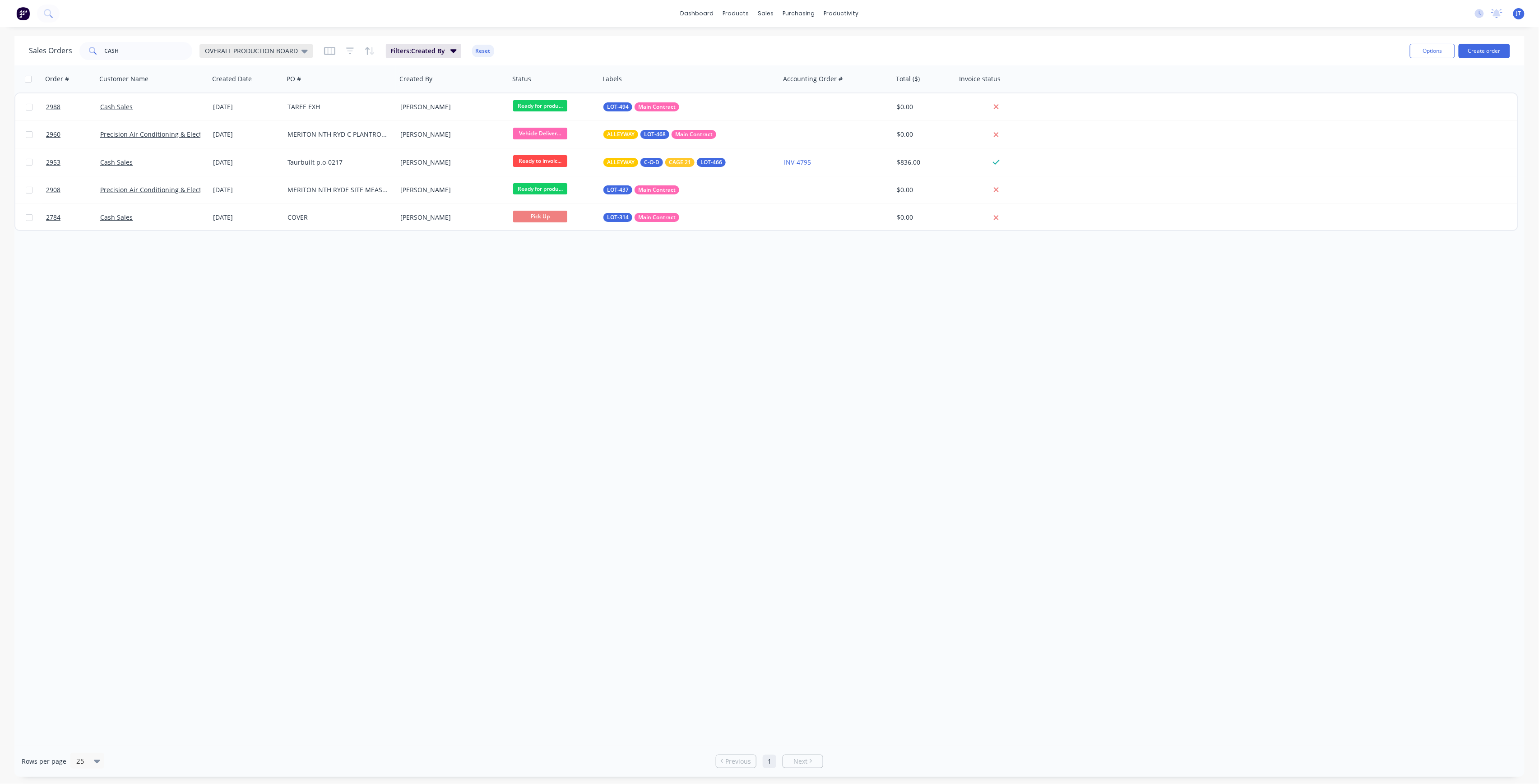
click at [206, 51] on span "OVERALL PRODUCTION BOARD" at bounding box center [252, 51] width 93 height 10
click at [216, 125] on button "None" at bounding box center [253, 127] width 103 height 10
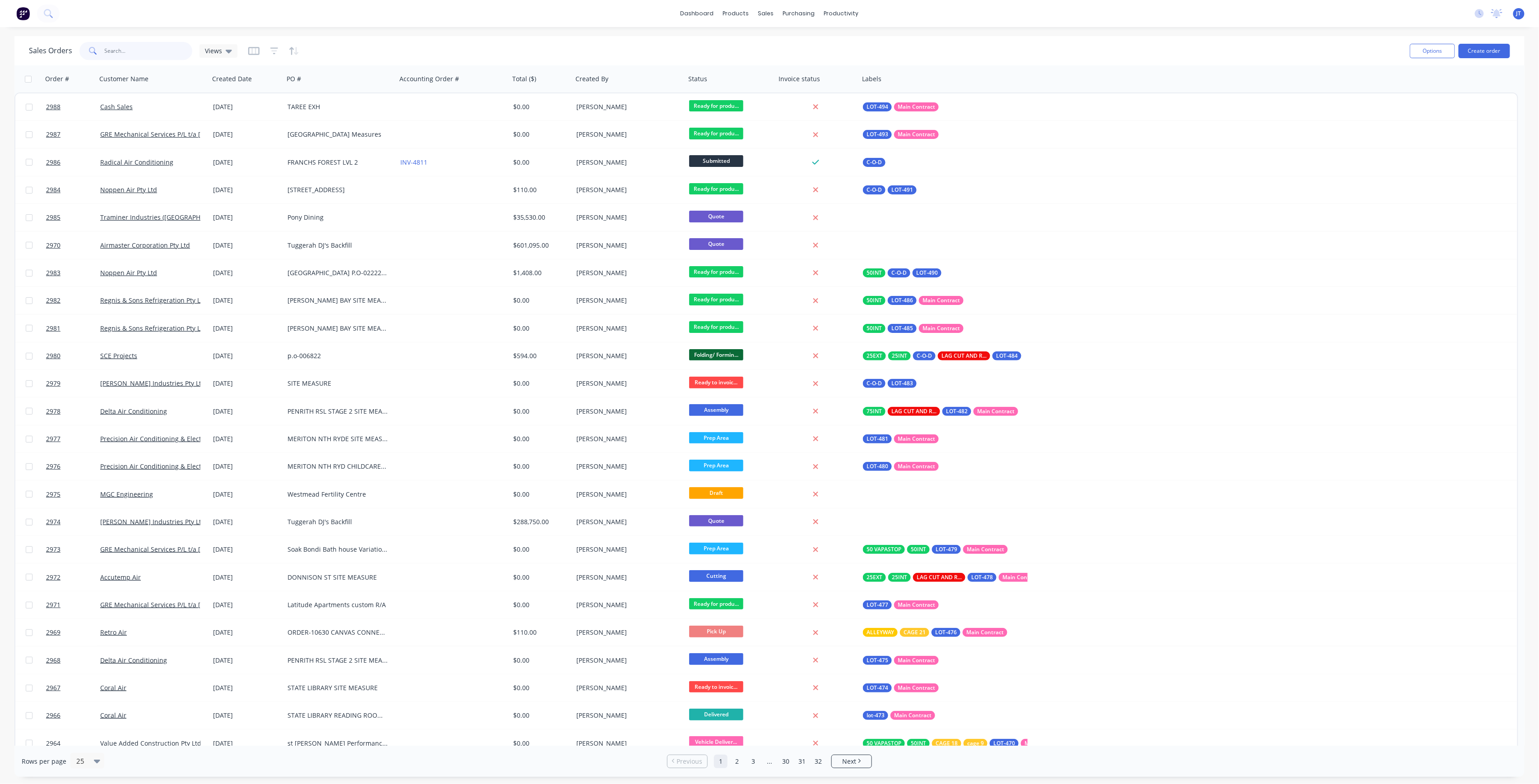
drag, startPoint x: 127, startPoint y: 57, endPoint x: 84, endPoint y: 64, distance: 43.6
click at [84, 64] on div "Sales Orders CASH Views Options Create order" at bounding box center [770, 50] width 1510 height 29
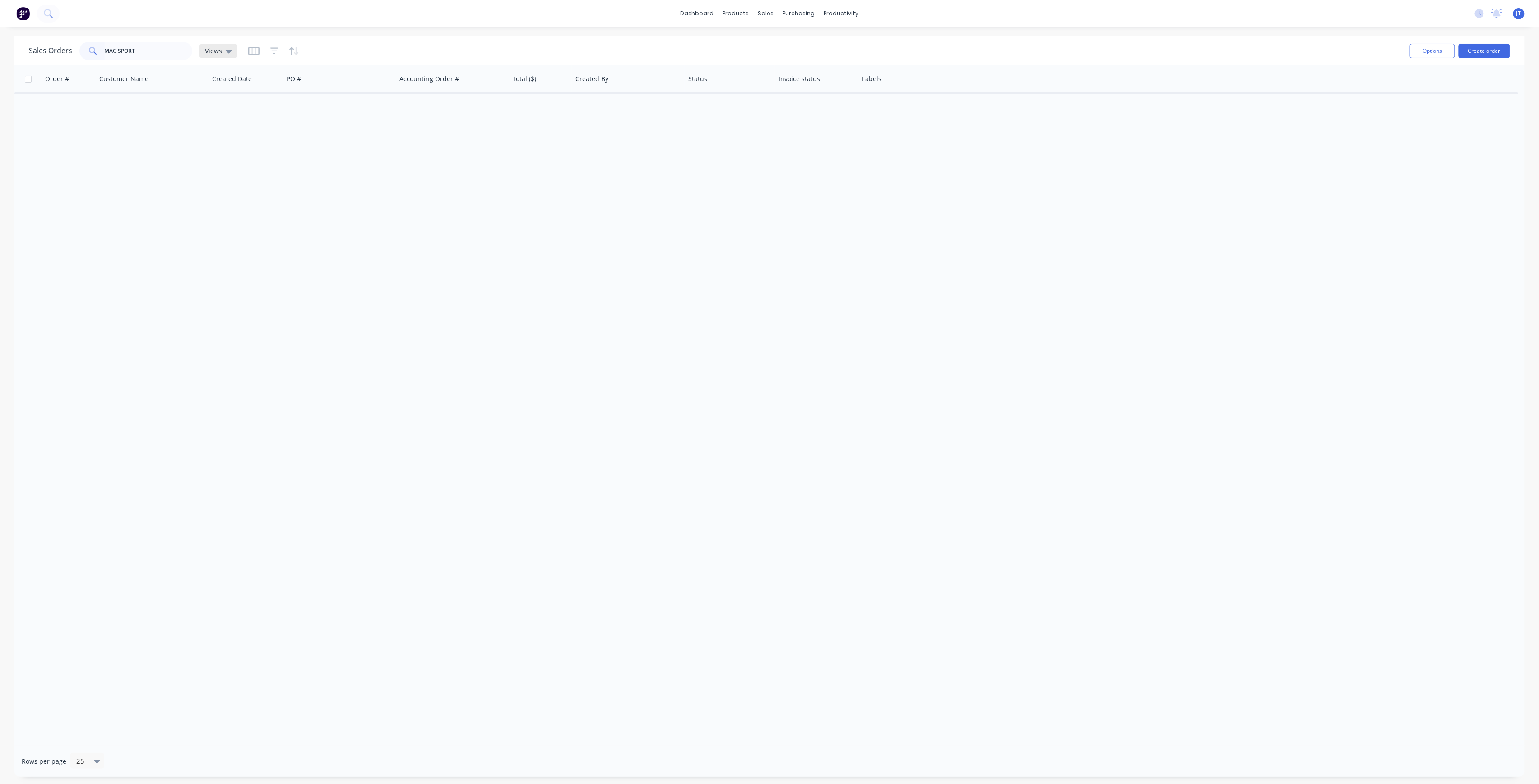
click at [221, 51] on div "Views" at bounding box center [218, 51] width 27 height 8
click at [220, 125] on button "None" at bounding box center [253, 127] width 103 height 10
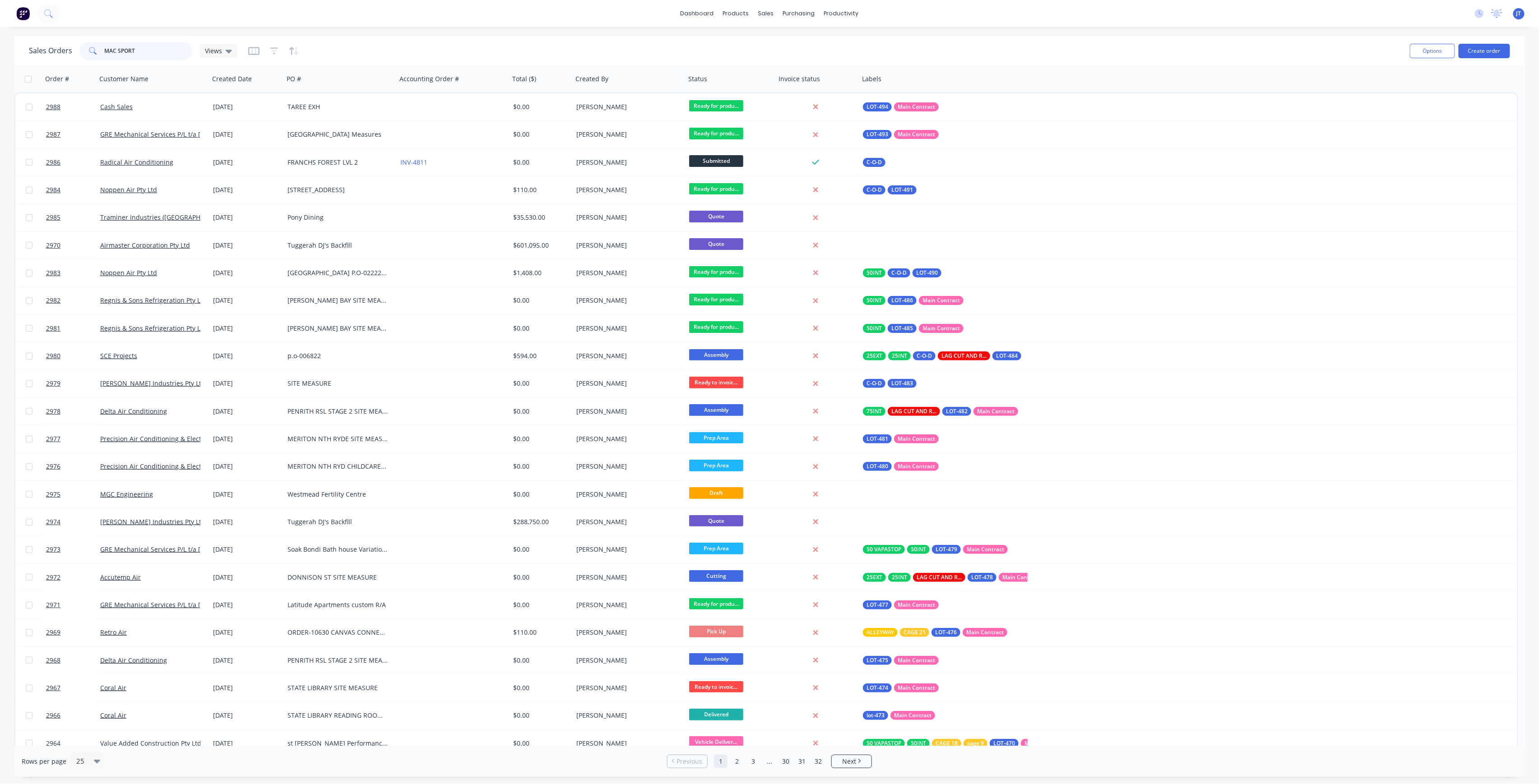
click at [139, 54] on input "MAC SPORT" at bounding box center [148, 51] width 88 height 18
drag, startPoint x: 137, startPoint y: 48, endPoint x: 101, endPoint y: 58, distance: 37.4
click at [101, 58] on div "MAC SPORT" at bounding box center [136, 51] width 113 height 18
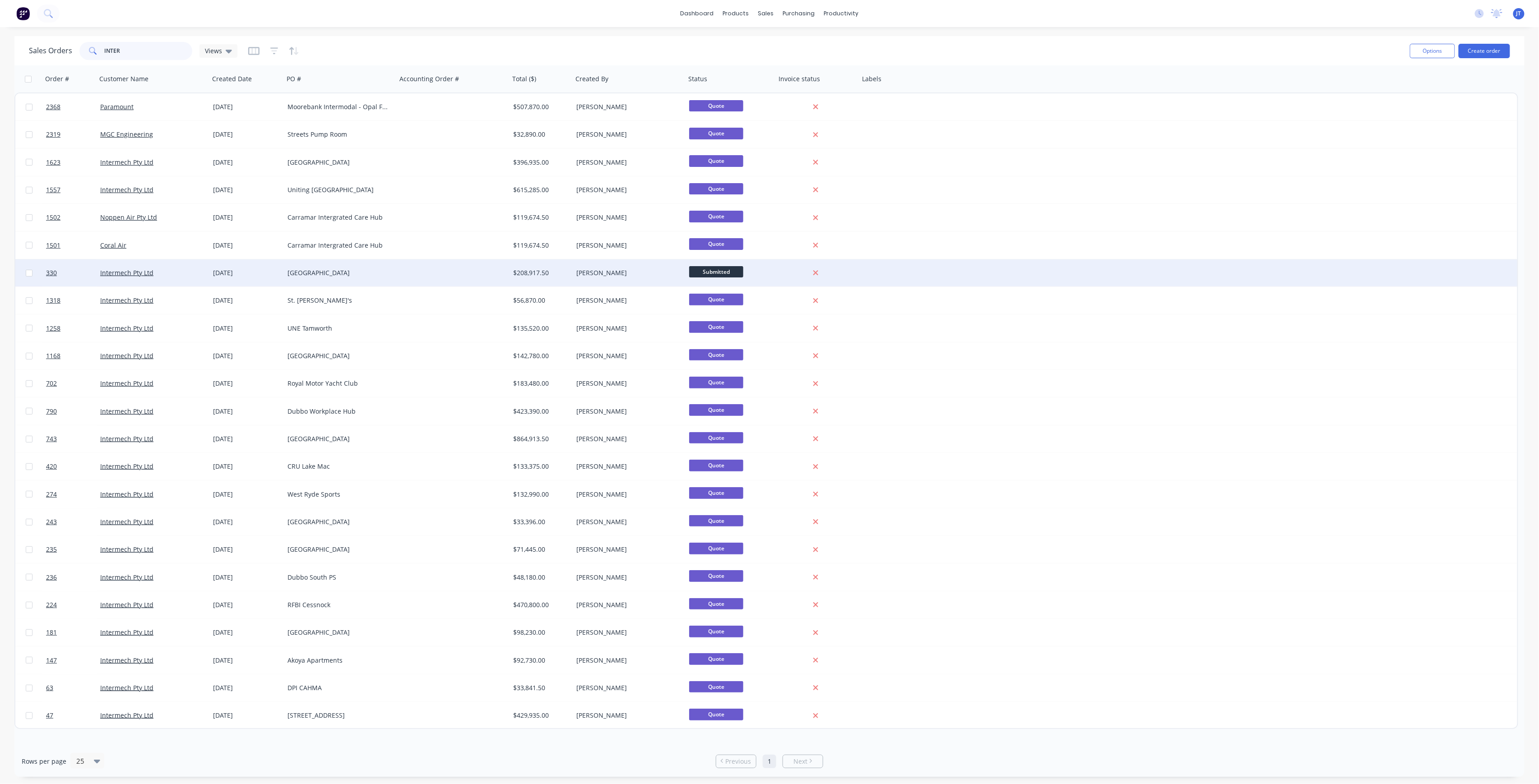
type input "INTER"
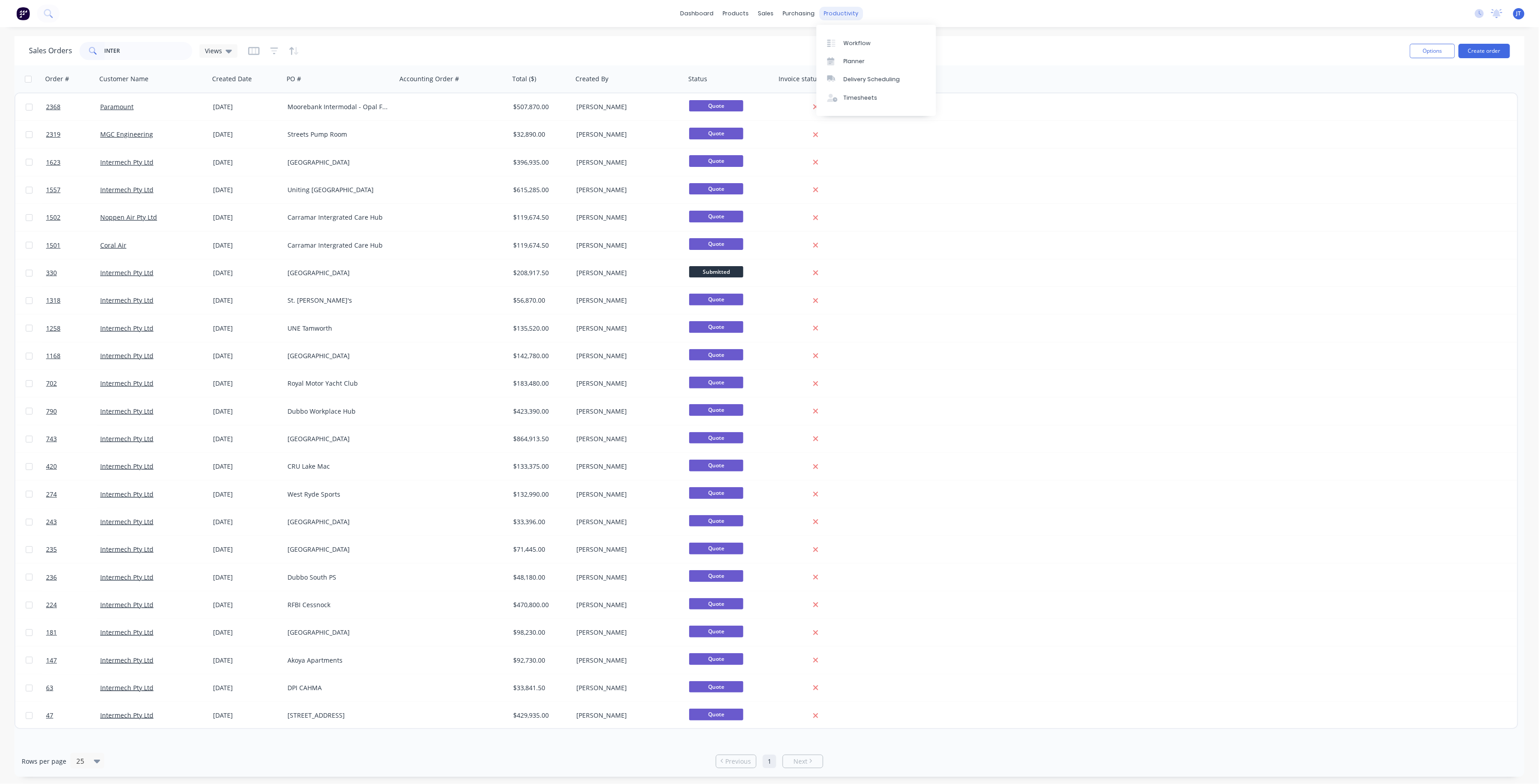
click at [851, 14] on div "productivity" at bounding box center [841, 13] width 44 height 14
click at [864, 49] on link "Workflow" at bounding box center [876, 43] width 119 height 18
